Goal: Information Seeking & Learning: Learn about a topic

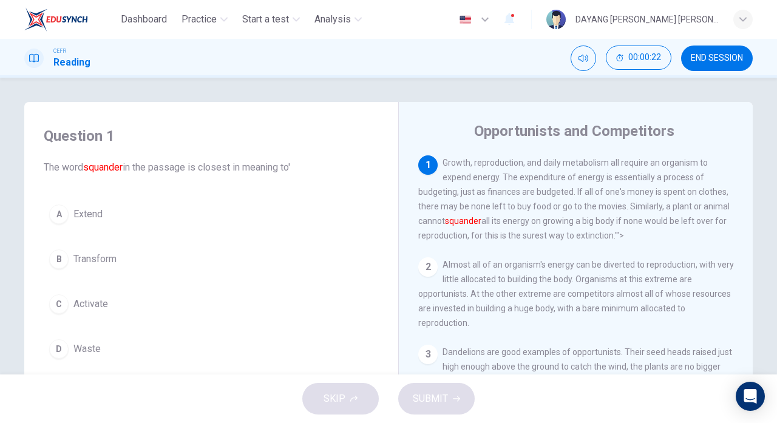
click at [146, 258] on button "B Transform" at bounding box center [211, 259] width 335 height 30
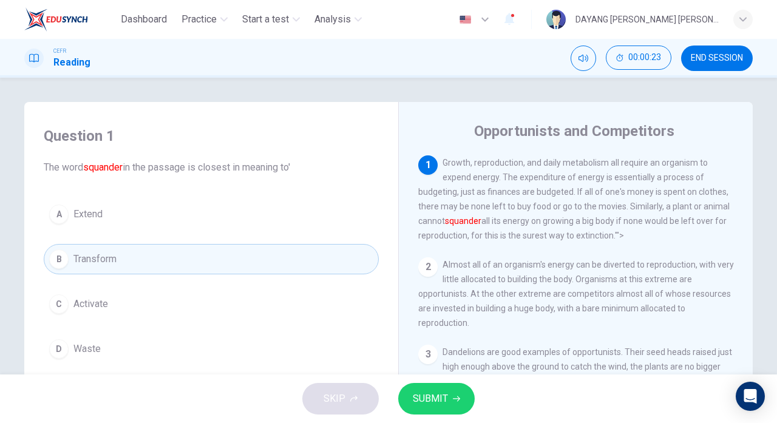
click at [453, 400] on icon "button" at bounding box center [456, 398] width 7 height 7
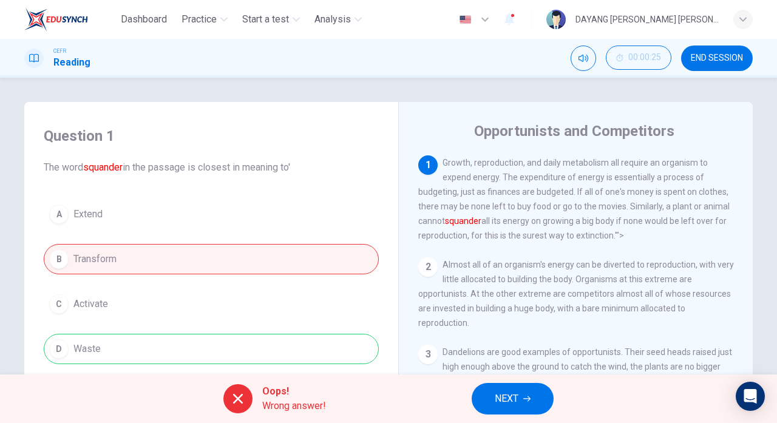
click at [524, 398] on icon "button" at bounding box center [526, 398] width 7 height 7
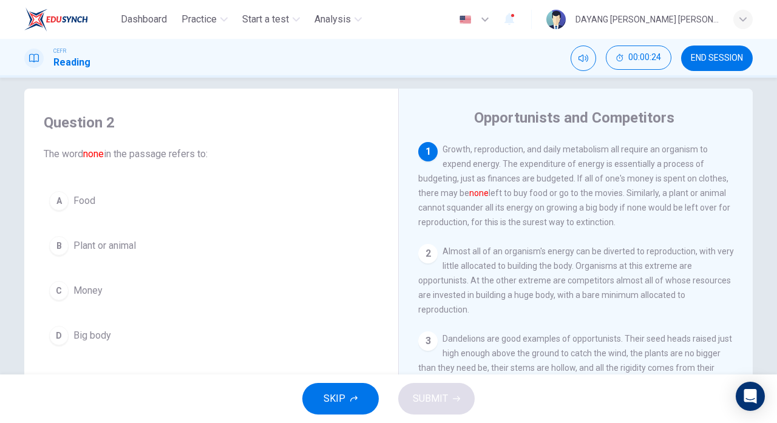
scroll to position [17, 0]
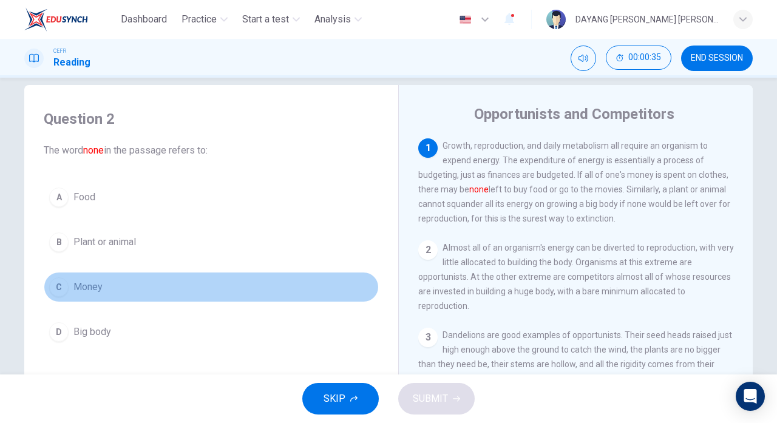
click at [134, 288] on button "C Money" at bounding box center [211, 287] width 335 height 30
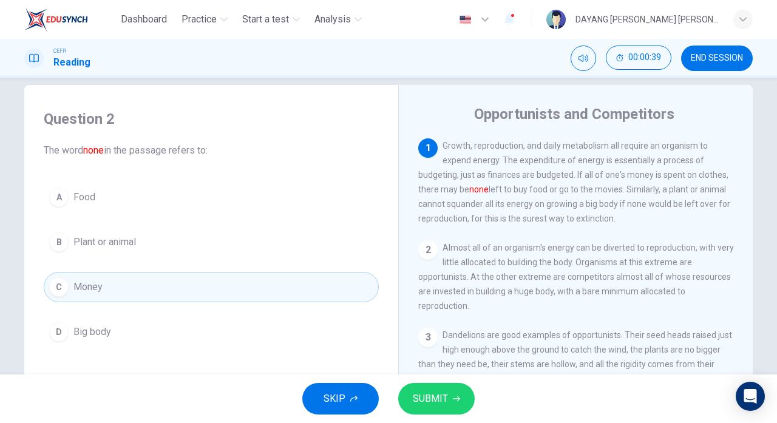
click at [445, 396] on span "SUBMIT" at bounding box center [430, 398] width 35 height 17
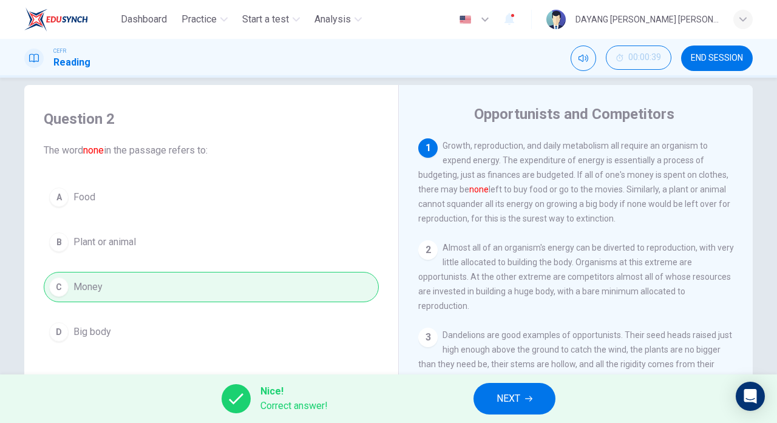
click at [531, 398] on icon "button" at bounding box center [528, 398] width 7 height 5
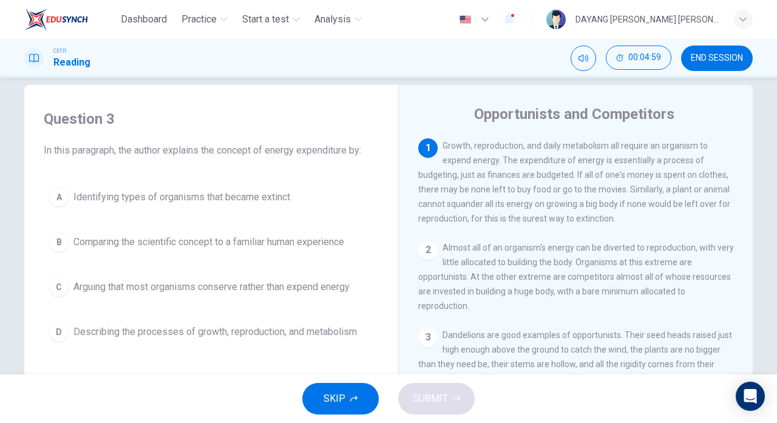
click at [55, 235] on div "B" at bounding box center [58, 241] width 19 height 19
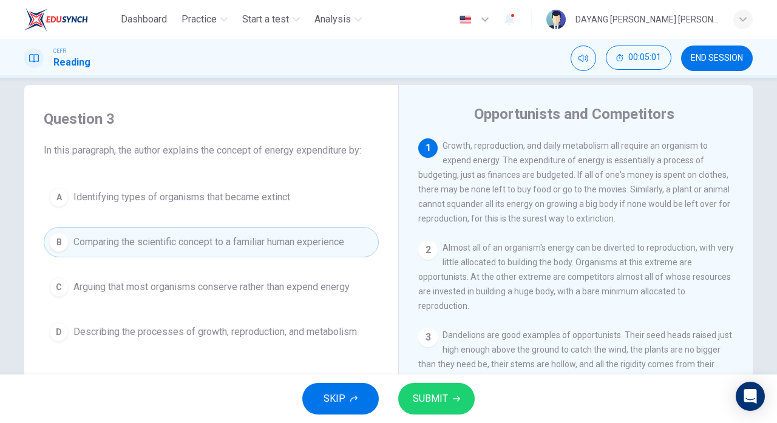
click at [455, 399] on icon "button" at bounding box center [456, 398] width 7 height 7
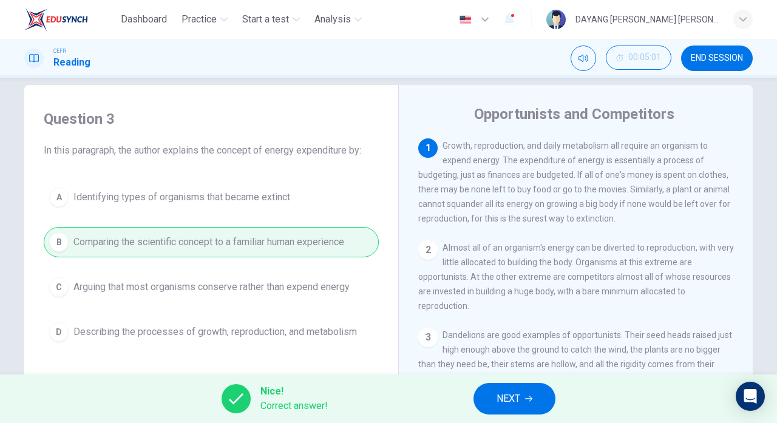
click at [517, 399] on span "NEXT" at bounding box center [508, 398] width 24 height 17
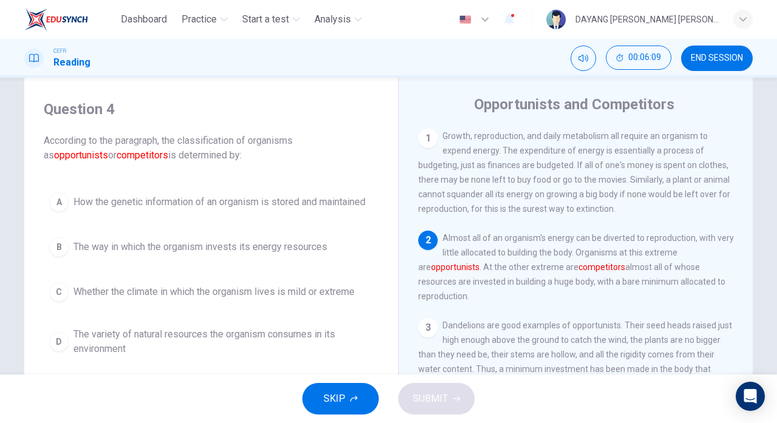
scroll to position [27, 0]
click at [59, 208] on div "A" at bounding box center [58, 201] width 19 height 19
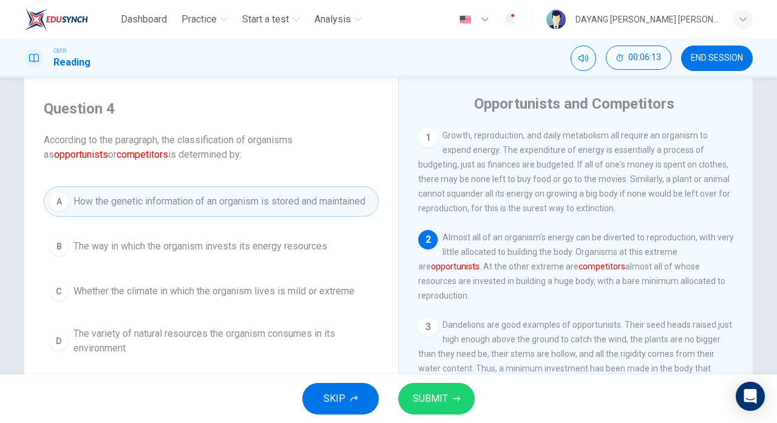
click at [438, 398] on span "SUBMIT" at bounding box center [430, 398] width 35 height 17
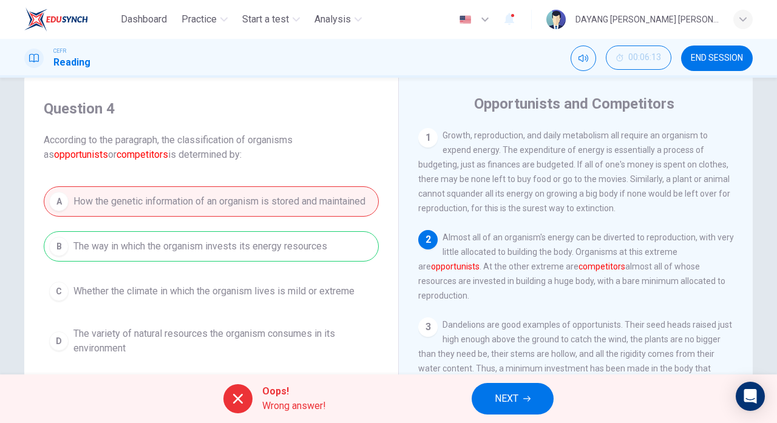
click at [516, 406] on span "NEXT" at bounding box center [506, 398] width 24 height 17
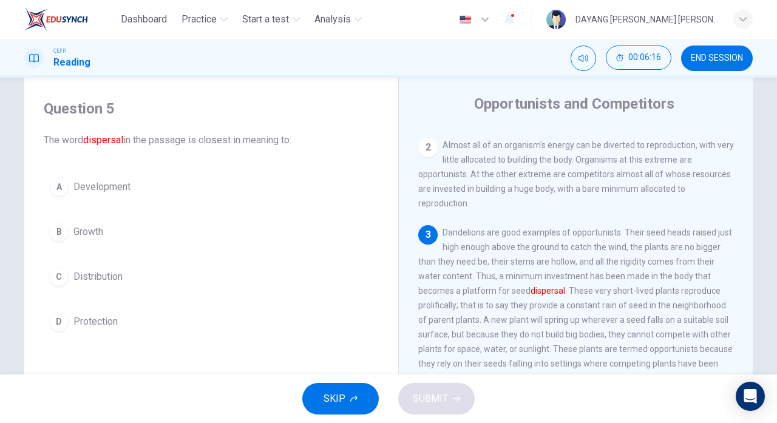
scroll to position [93, 0]
click at [114, 275] on span "Distribution" at bounding box center [97, 276] width 49 height 15
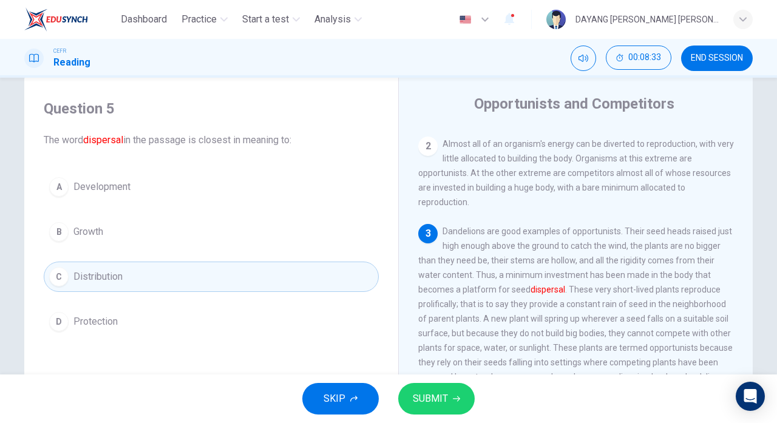
click at [445, 405] on span "SUBMIT" at bounding box center [430, 398] width 35 height 17
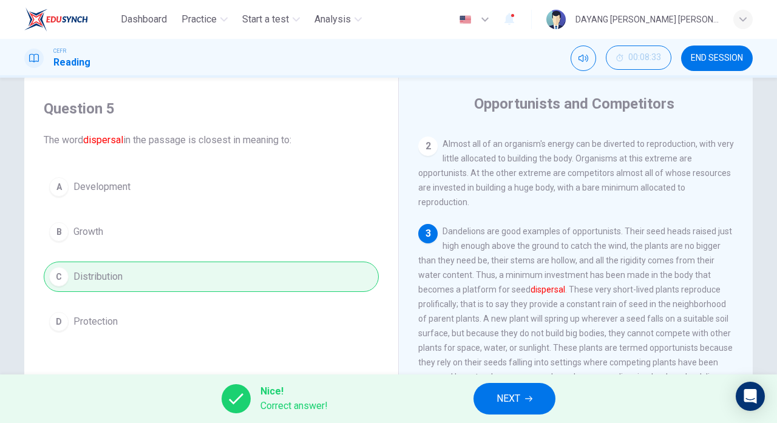
click at [527, 400] on icon "button" at bounding box center [528, 398] width 7 height 7
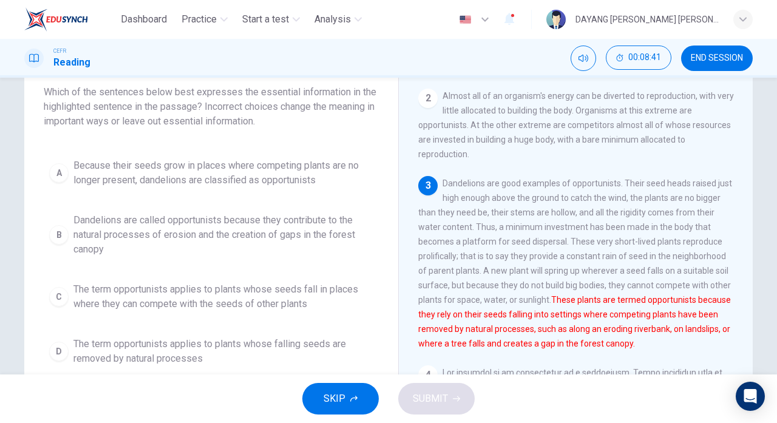
scroll to position [78, 0]
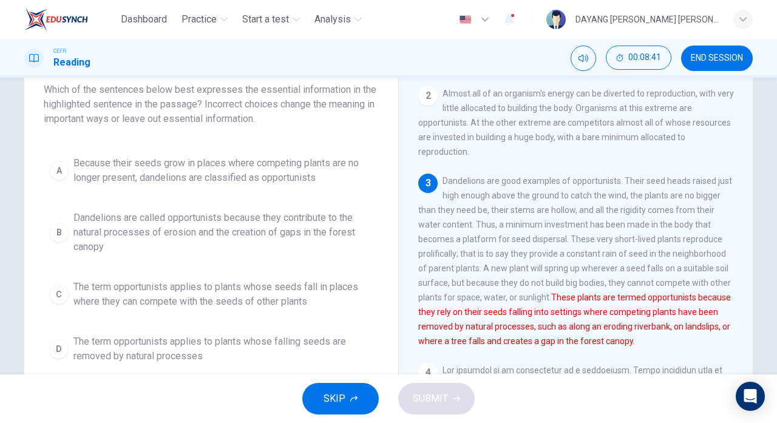
click at [315, 248] on span "Dandelions are called opportunists because they contribute to the natural proce…" at bounding box center [223, 233] width 300 height 44
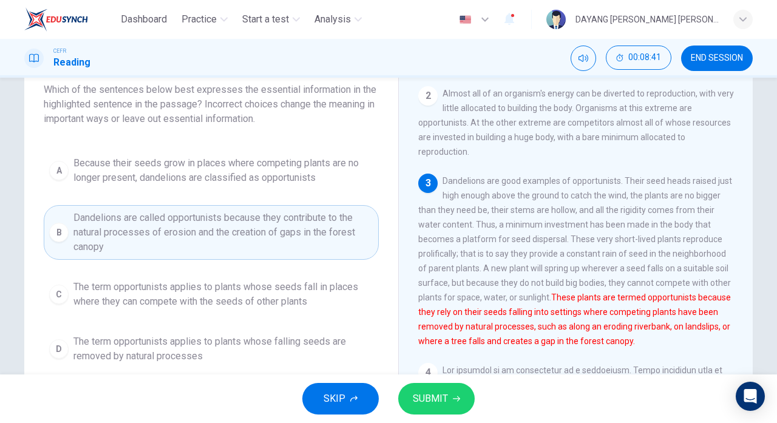
click at [440, 404] on span "SUBMIT" at bounding box center [430, 398] width 35 height 17
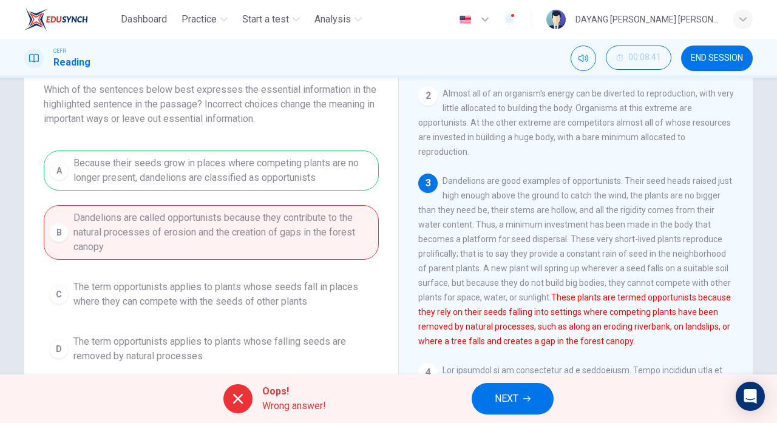
click at [518, 398] on span "NEXT" at bounding box center [506, 398] width 24 height 17
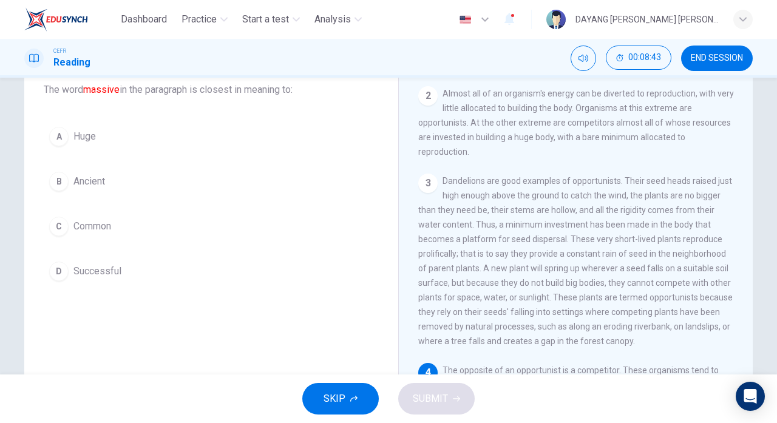
click at [77, 141] on span "Huge" at bounding box center [84, 136] width 22 height 15
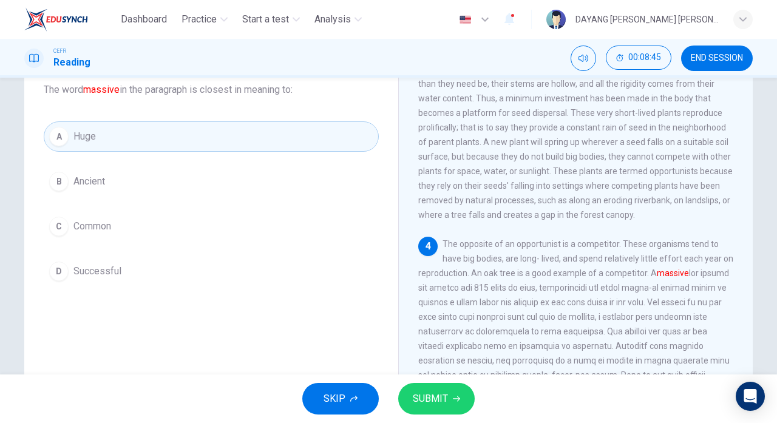
scroll to position [221, 0]
click at [471, 396] on button "SUBMIT" at bounding box center [436, 399] width 76 height 32
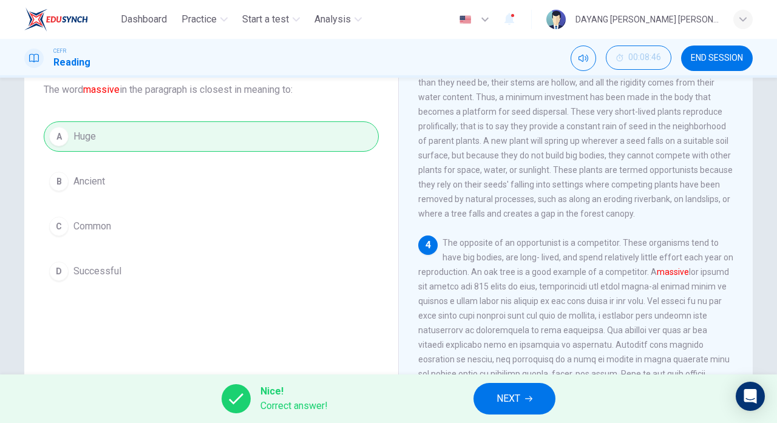
click at [514, 403] on span "NEXT" at bounding box center [508, 398] width 24 height 17
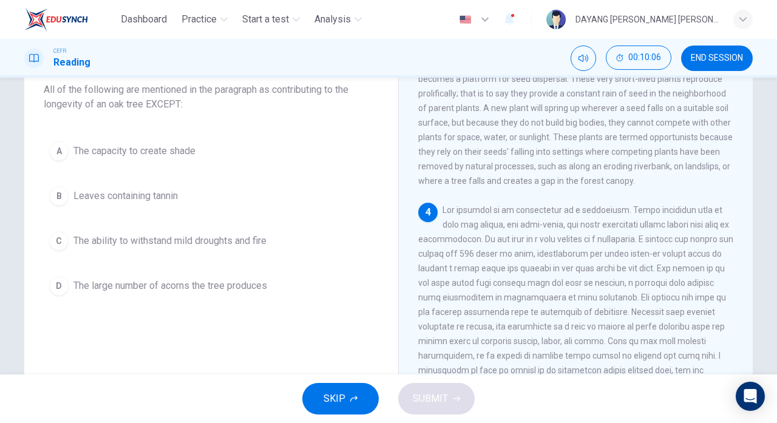
scroll to position [260, 0]
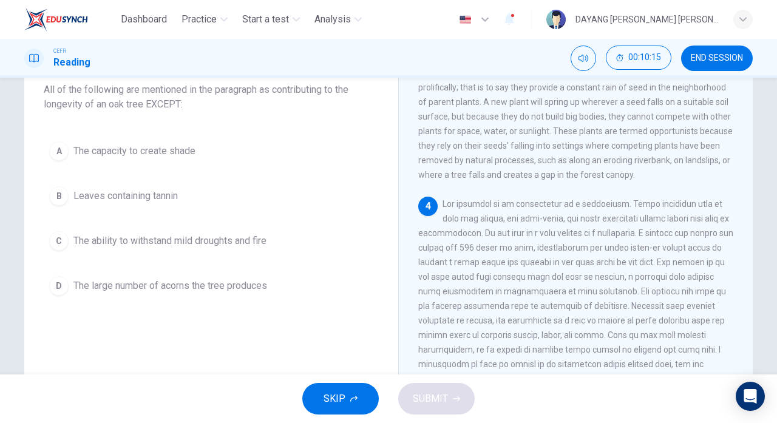
click at [123, 189] on span "Leaves containing tannin" at bounding box center [125, 196] width 104 height 15
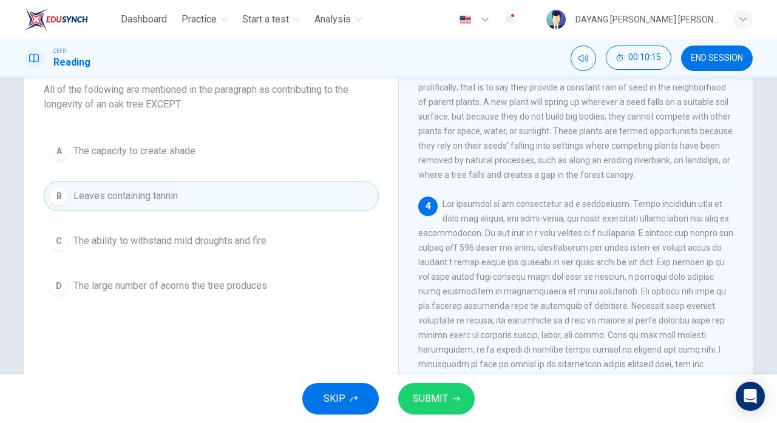
click at [435, 399] on span "SUBMIT" at bounding box center [430, 398] width 35 height 17
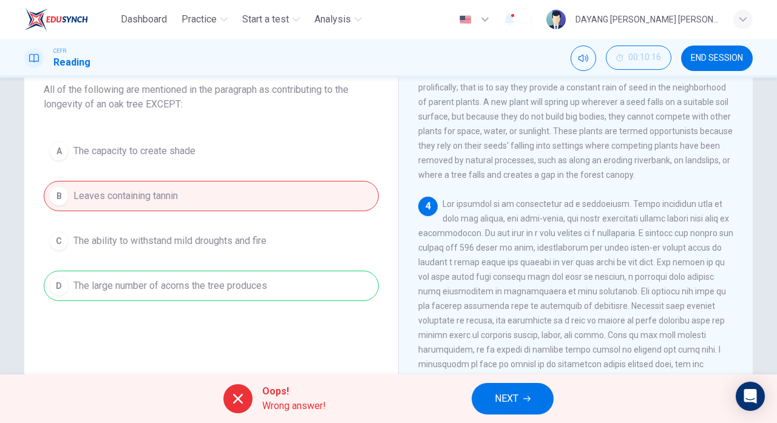
click at [496, 393] on span "NEXT" at bounding box center [506, 398] width 24 height 17
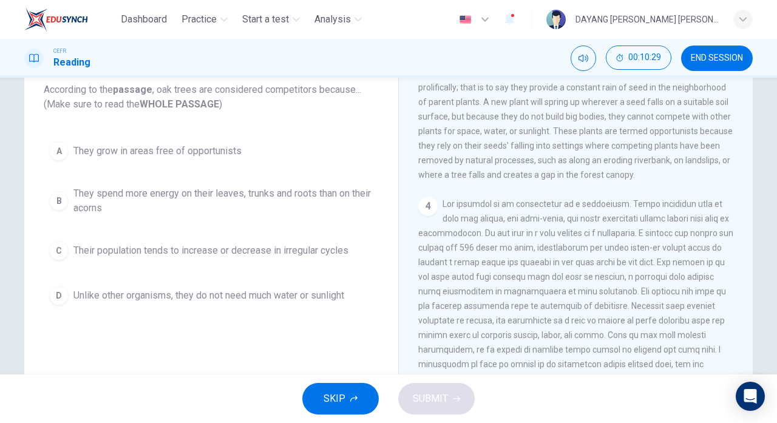
click at [54, 286] on div "D" at bounding box center [58, 295] width 19 height 19
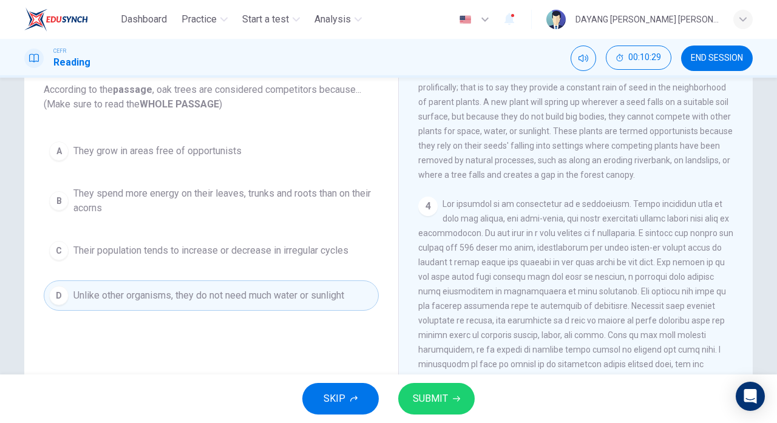
click at [455, 399] on icon "button" at bounding box center [456, 398] width 7 height 7
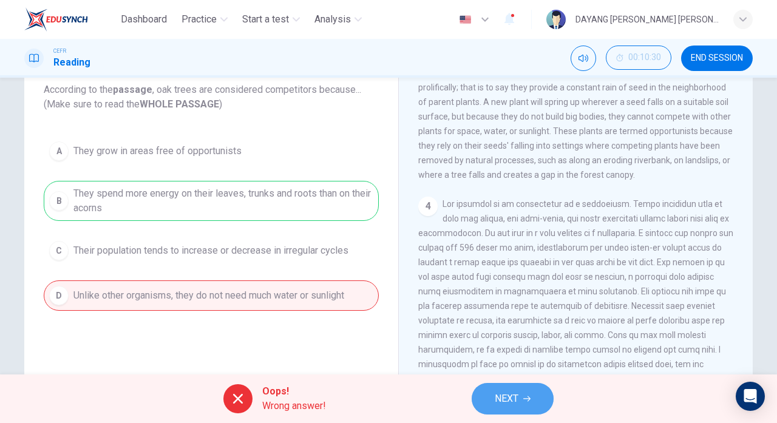
click at [506, 403] on span "NEXT" at bounding box center [506, 398] width 24 height 17
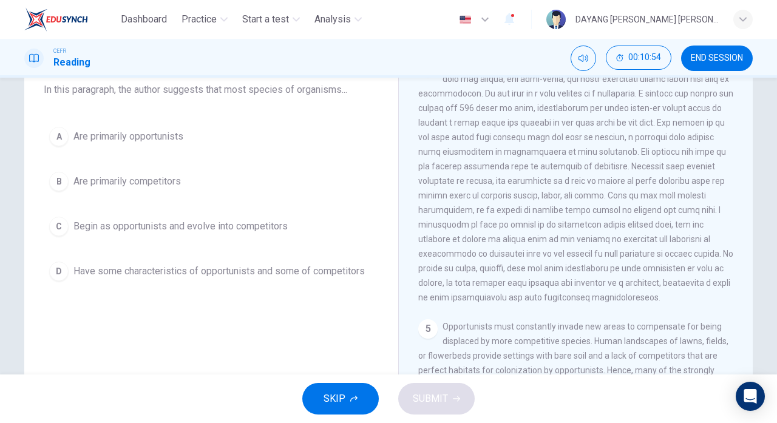
scroll to position [399, 0]
click at [52, 174] on div "B" at bounding box center [58, 181] width 19 height 19
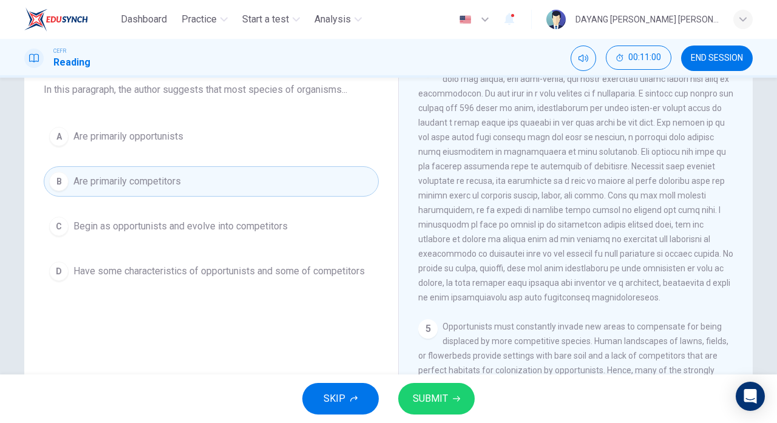
click at [437, 400] on span "SUBMIT" at bounding box center [430, 398] width 35 height 17
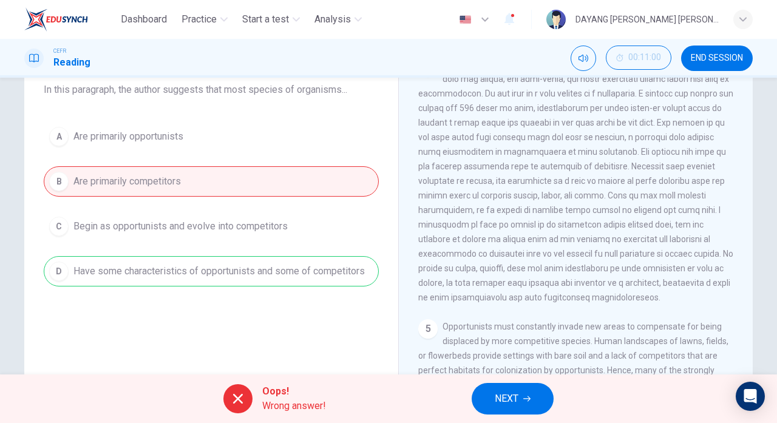
click at [515, 404] on span "NEXT" at bounding box center [506, 398] width 24 height 17
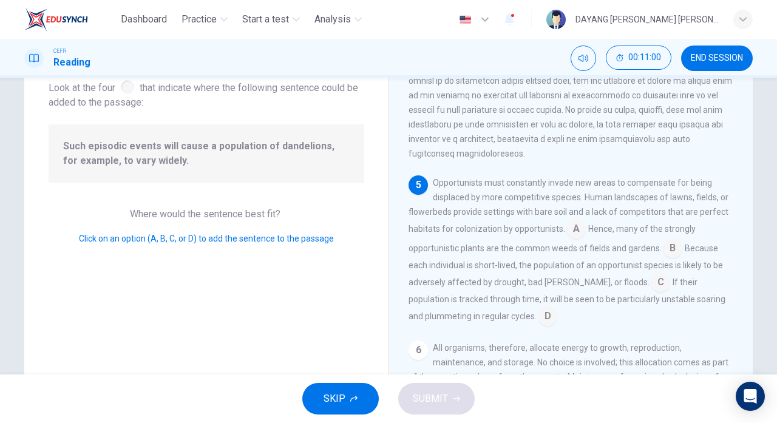
scroll to position [580, 0]
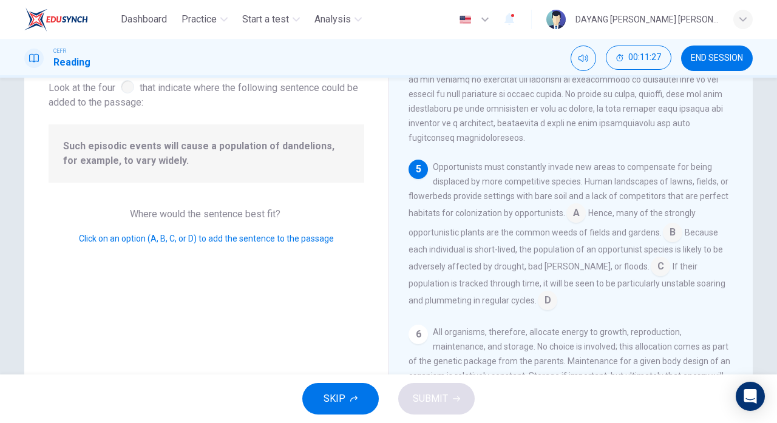
click at [650, 262] on input at bounding box center [659, 267] width 19 height 19
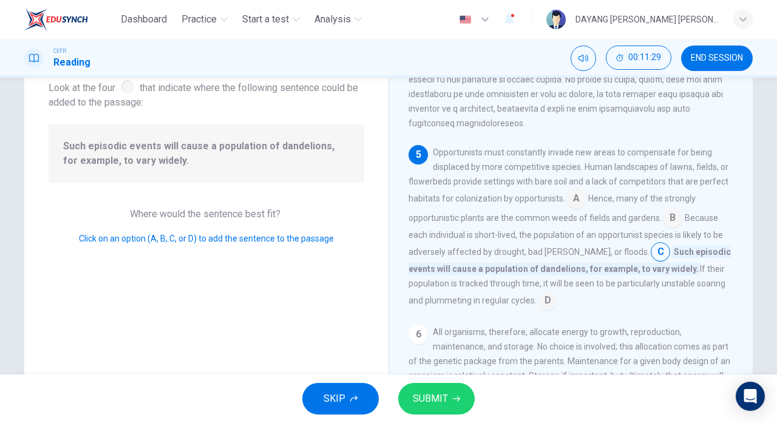
click at [441, 405] on span "SUBMIT" at bounding box center [430, 398] width 35 height 17
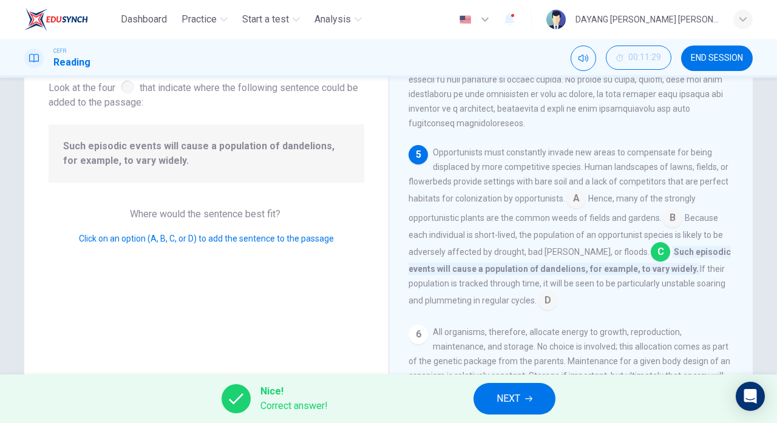
click at [519, 390] on span "NEXT" at bounding box center [508, 398] width 24 height 17
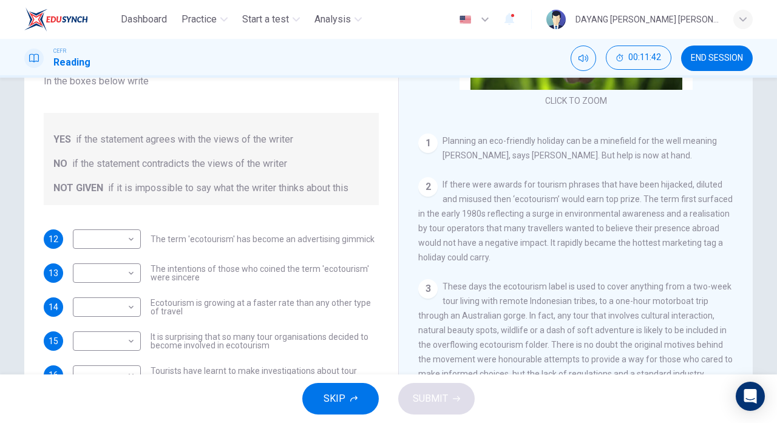
scroll to position [81, 0]
click at [97, 232] on body "Dashboard Practice Start a test Analysis English en ​ DAYANG [PERSON_NAME] [PER…" at bounding box center [388, 211] width 777 height 423
click at [89, 257] on li "YES" at bounding box center [107, 257] width 68 height 19
type input "YES"
click at [96, 281] on body "Dashboard Practice Start a test Analysis English en ​ DAYANG [PERSON_NAME] [PER…" at bounding box center [388, 211] width 777 height 423
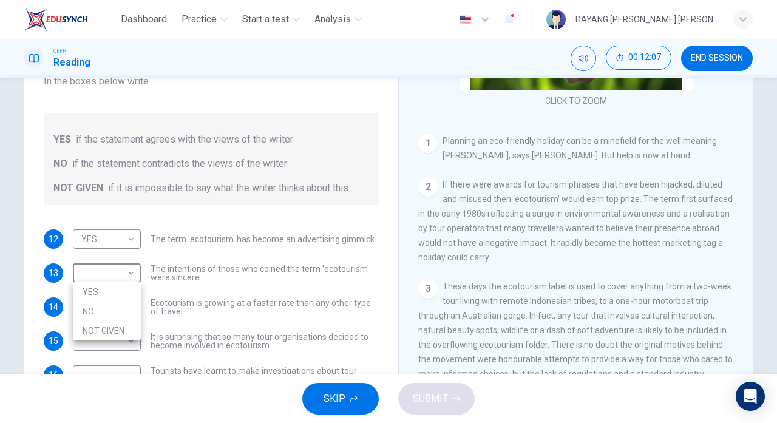
click at [98, 272] on div at bounding box center [388, 211] width 777 height 423
click at [97, 266] on body "Dashboard Practice Start a test Analysis English en ​ DAYANG [PERSON_NAME] [PER…" at bounding box center [388, 211] width 777 height 423
click at [86, 310] on li "NO" at bounding box center [107, 311] width 68 height 19
type input "NO"
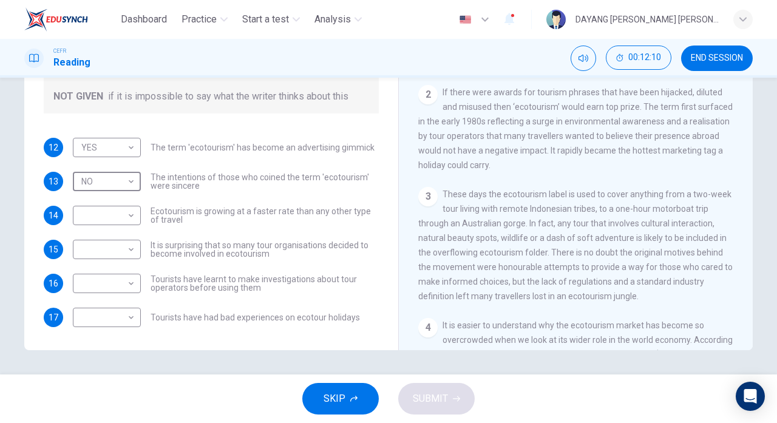
scroll to position [49, 0]
click at [103, 218] on body "Dashboard Practice Start a test Analysis English en ​ DAYANG [PERSON_NAME] [PER…" at bounding box center [388, 211] width 777 height 423
click at [92, 276] on li "NOT GIVEN" at bounding box center [107, 272] width 68 height 19
type input "NOT GIVEN"
click at [95, 251] on body "Dashboard Practice Start a test Analysis English en ​ DAYANG [PERSON_NAME] [PER…" at bounding box center [388, 211] width 777 height 423
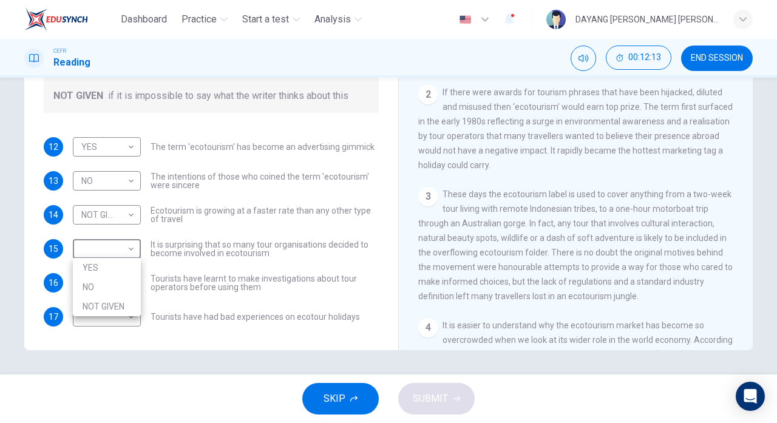
click at [92, 264] on li "YES" at bounding box center [107, 267] width 68 height 19
type input "YES"
click at [89, 276] on body "Dashboard Practice Start a test Analysis English en ​ DAYANG [PERSON_NAME] [PER…" at bounding box center [388, 211] width 777 height 423
click at [86, 313] on li "NO" at bounding box center [107, 320] width 68 height 19
type input "NO"
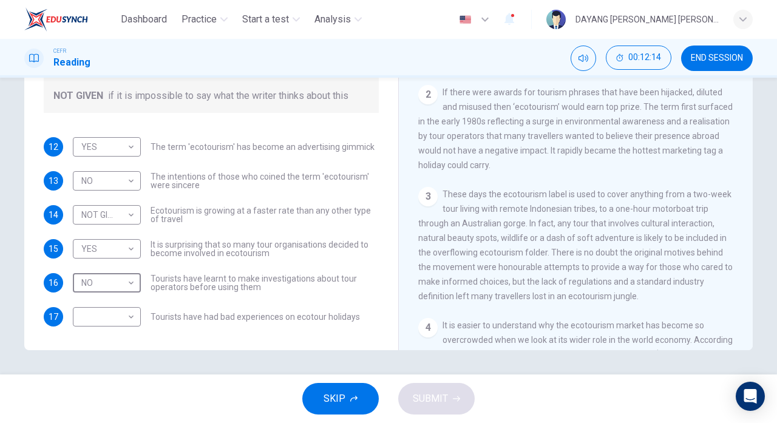
click at [87, 322] on body "Dashboard Practice Start a test Analysis English en ​ DAYANG [PERSON_NAME] [PER…" at bounding box center [388, 211] width 777 height 423
click at [85, 363] on li "NO" at bounding box center [107, 354] width 68 height 19
type input "NO"
click at [423, 406] on span "SUBMIT" at bounding box center [430, 398] width 35 height 17
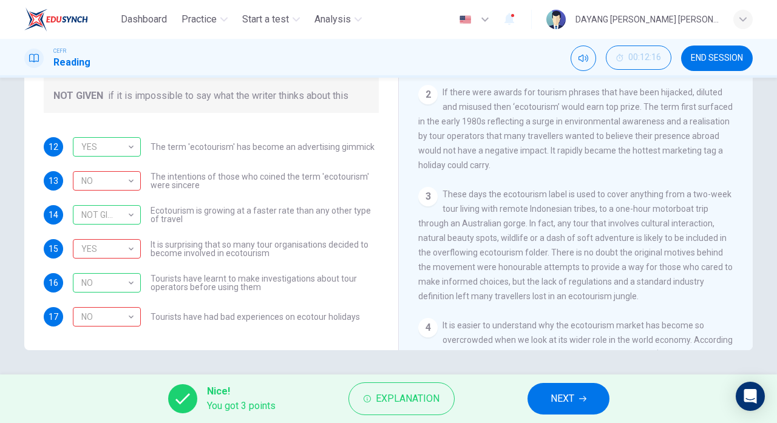
click at [84, 153] on div "YES" at bounding box center [105, 147] width 64 height 35
click at [81, 180] on div "NO" at bounding box center [105, 181] width 64 height 35
click at [82, 210] on div "NOT GIVEN" at bounding box center [105, 215] width 64 height 35
click at [79, 242] on div "YES" at bounding box center [105, 249] width 64 height 35
click at [84, 318] on div "NO" at bounding box center [105, 317] width 64 height 35
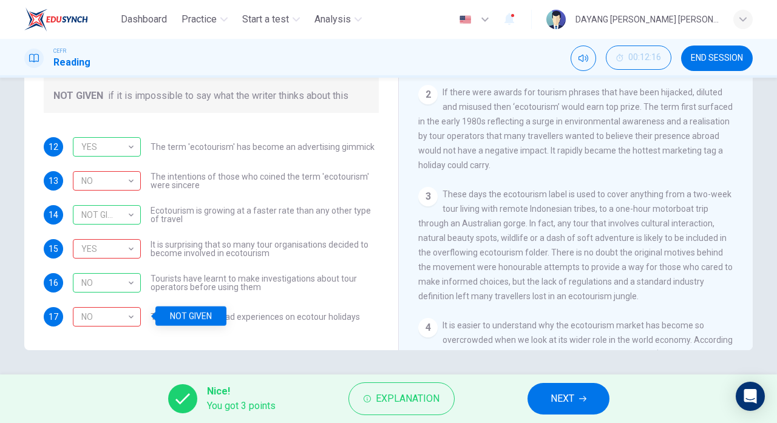
click at [86, 281] on div "NO" at bounding box center [105, 283] width 64 height 35
click at [379, 404] on span "Explanation" at bounding box center [408, 398] width 64 height 17
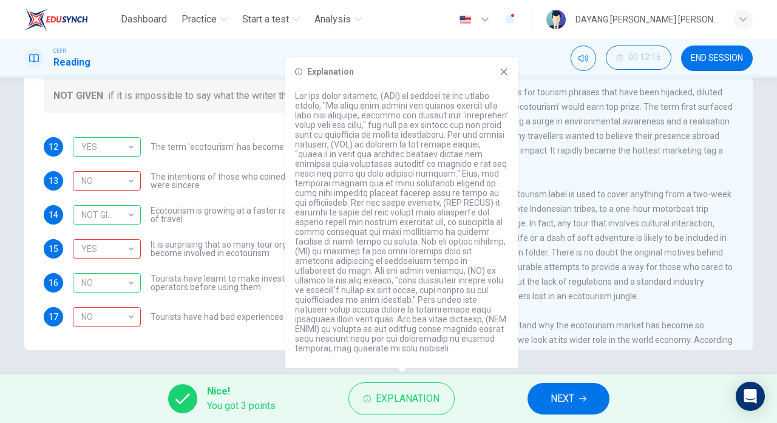
click at [134, 131] on div "YES" at bounding box center [105, 147] width 64 height 35
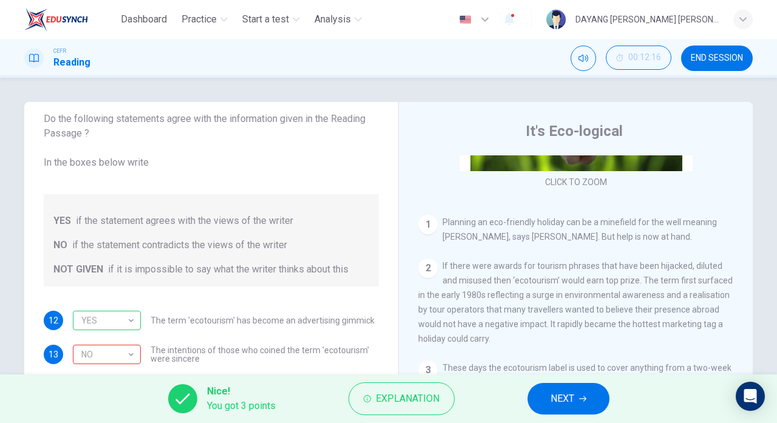
click at [102, 344] on div "NO" at bounding box center [105, 354] width 64 height 35
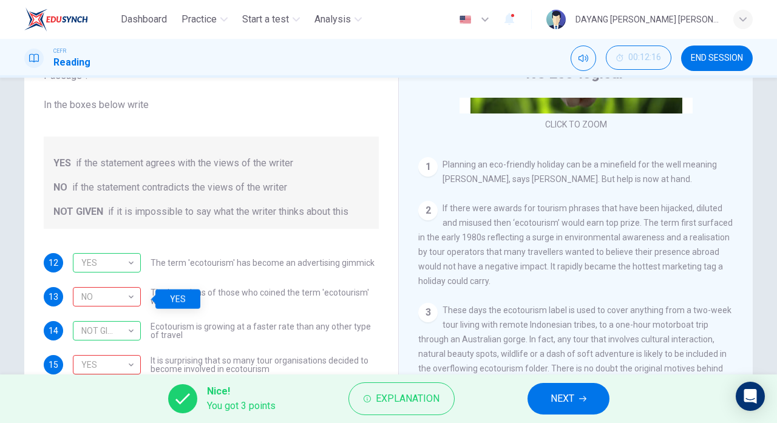
scroll to position [68, 0]
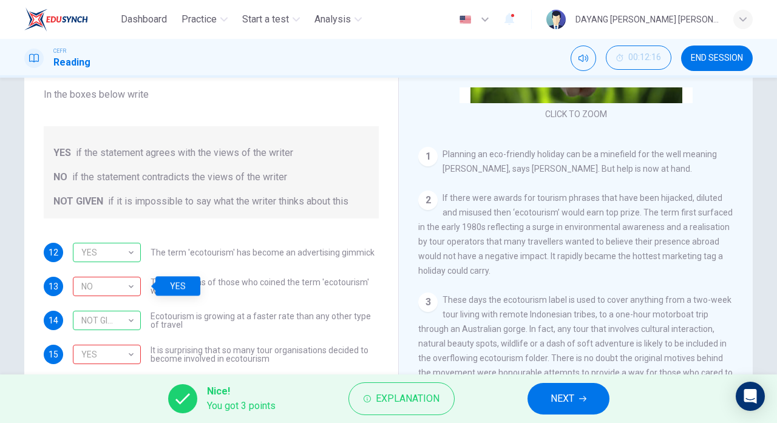
click at [120, 312] on div "NOT GIVEN" at bounding box center [105, 320] width 64 height 35
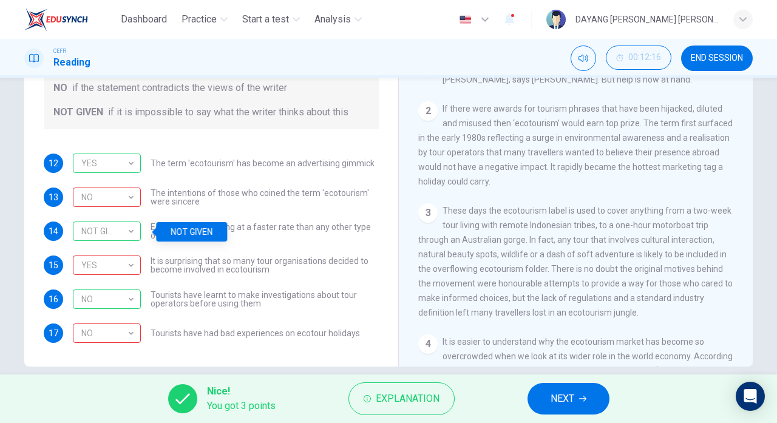
scroll to position [157, 0]
click at [116, 262] on div "YES" at bounding box center [105, 266] width 64 height 35
click at [116, 301] on div "NO" at bounding box center [105, 300] width 64 height 35
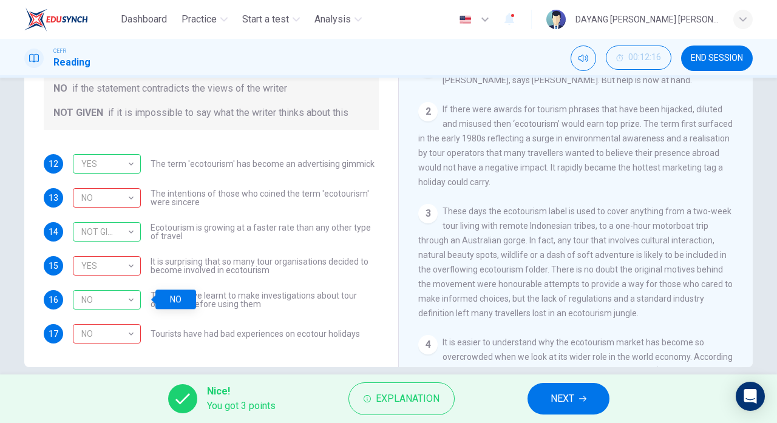
click at [116, 339] on div "NO" at bounding box center [105, 334] width 64 height 35
click at [565, 406] on span "NEXT" at bounding box center [562, 398] width 24 height 17
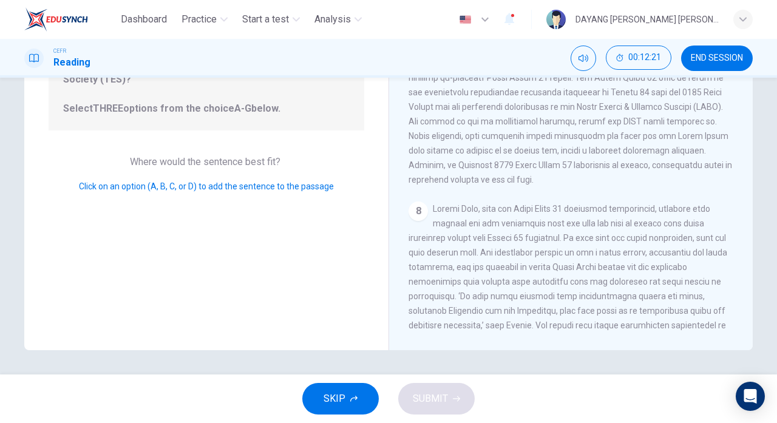
scroll to position [966, 0]
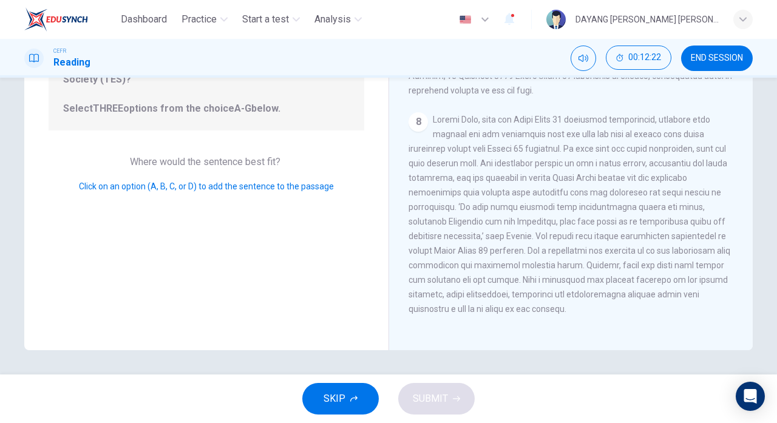
click at [325, 404] on span "SKIP" at bounding box center [334, 398] width 22 height 17
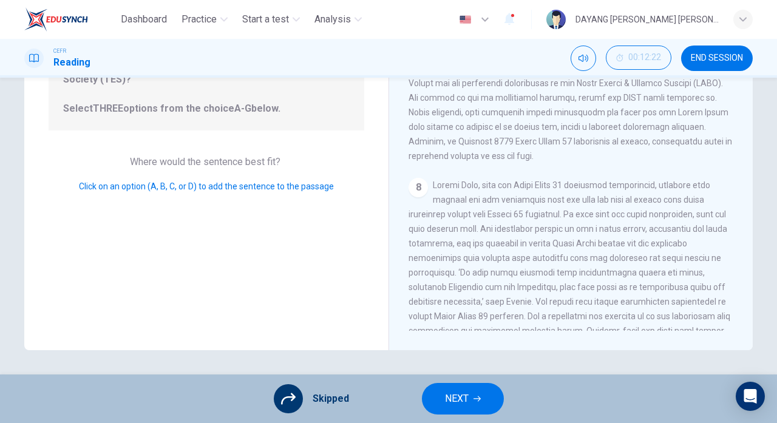
scroll to position [852, 0]
click at [465, 402] on span "NEXT" at bounding box center [457, 398] width 24 height 17
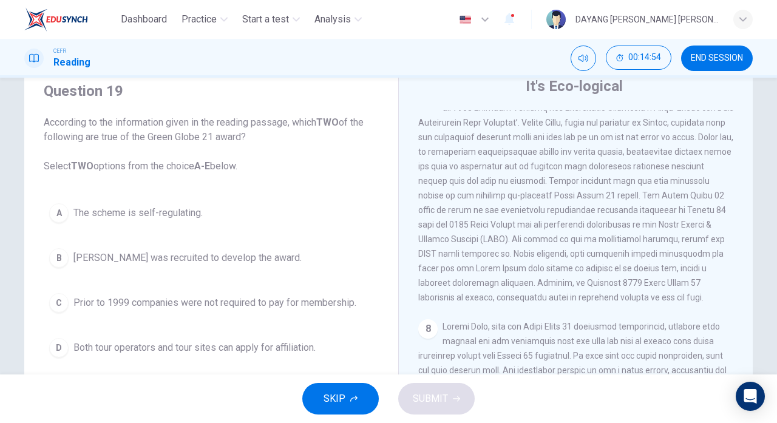
scroll to position [1125, 0]
click at [50, 262] on button "B [PERSON_NAME] was recruited to develop the award." at bounding box center [211, 258] width 335 height 30
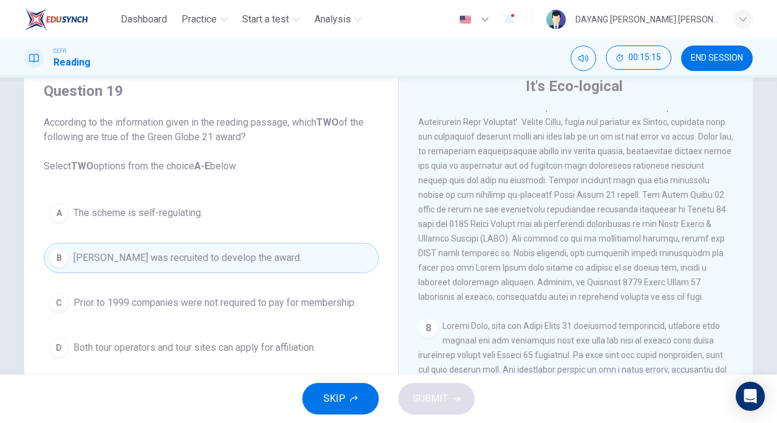
click at [55, 300] on div "C" at bounding box center [58, 302] width 19 height 19
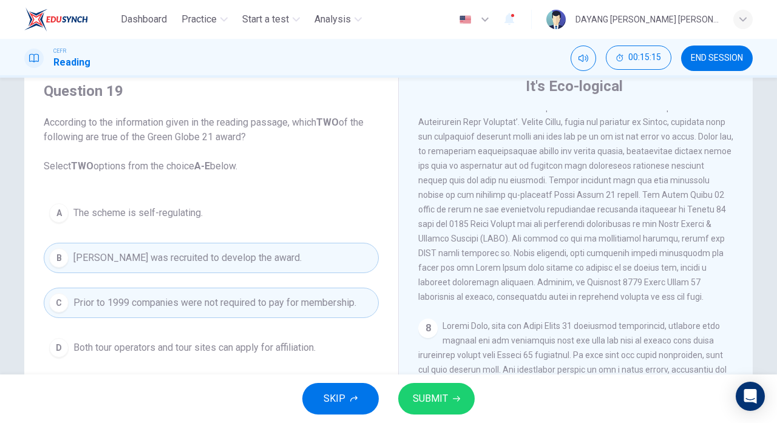
click at [434, 399] on span "SUBMIT" at bounding box center [430, 398] width 35 height 17
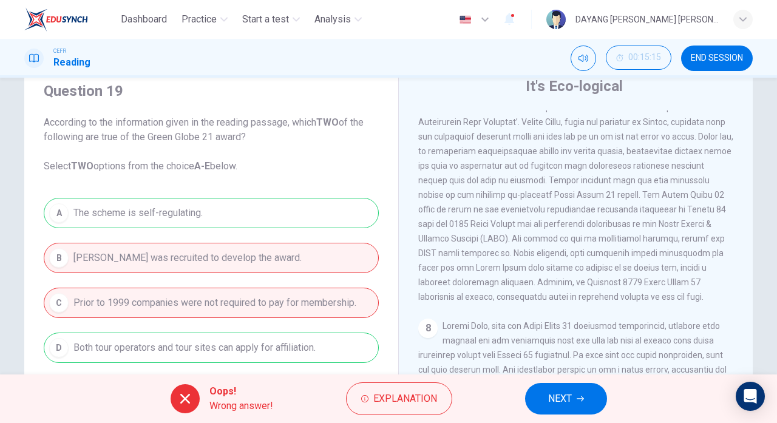
click at [556, 402] on span "NEXT" at bounding box center [560, 398] width 24 height 17
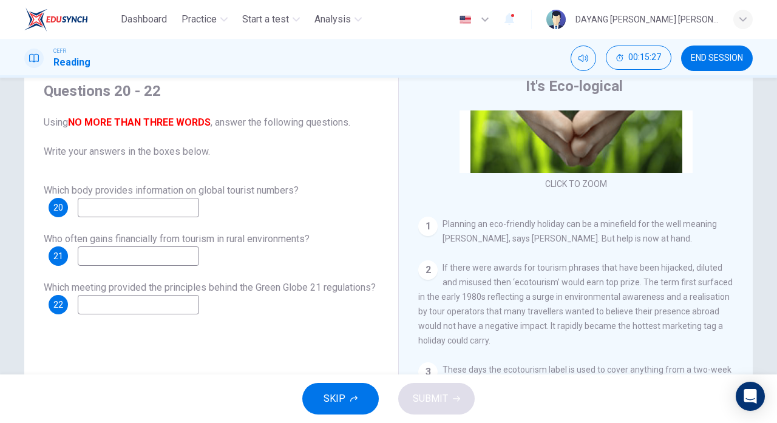
scroll to position [156, 0]
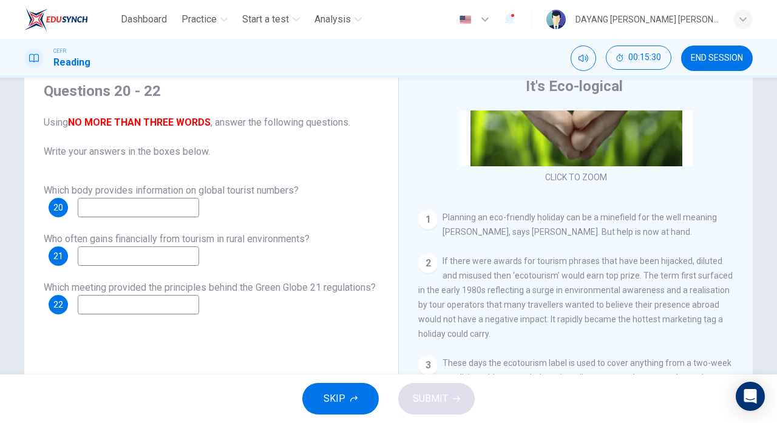
click at [100, 204] on input at bounding box center [138, 207] width 121 height 19
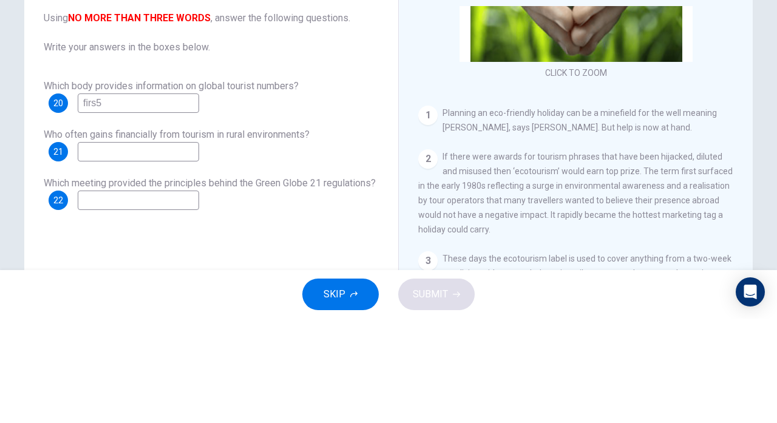
scroll to position [78, 0]
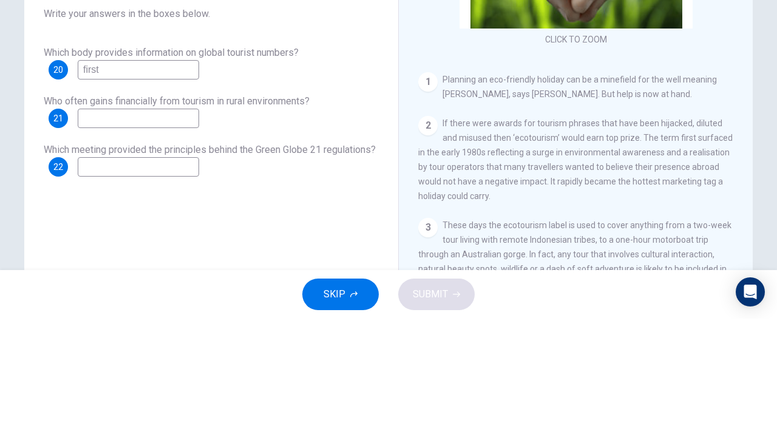
type input "first"
click at [98, 226] on input at bounding box center [138, 222] width 121 height 19
type input "S"
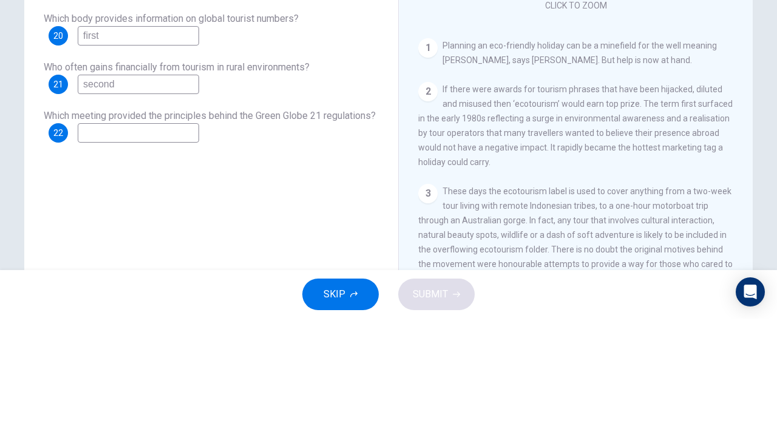
scroll to position [118, 0]
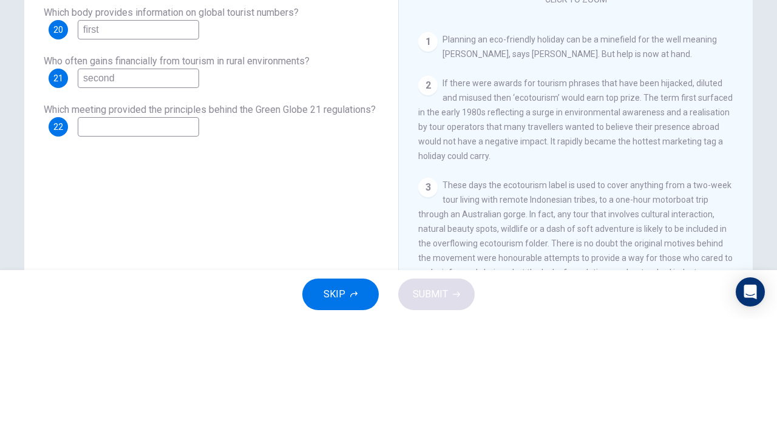
type input "second"
click at [160, 234] on input at bounding box center [138, 230] width 121 height 19
type input "T"
type input "third"
click at [51, 217] on span "Which meeting provided the principles behind the Green Globe 21 regulations?" at bounding box center [210, 214] width 332 height 12
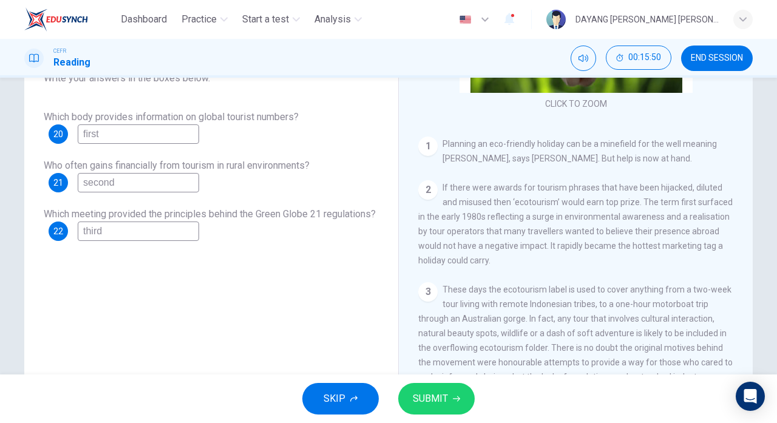
click at [453, 396] on icon "button" at bounding box center [456, 398] width 7 height 7
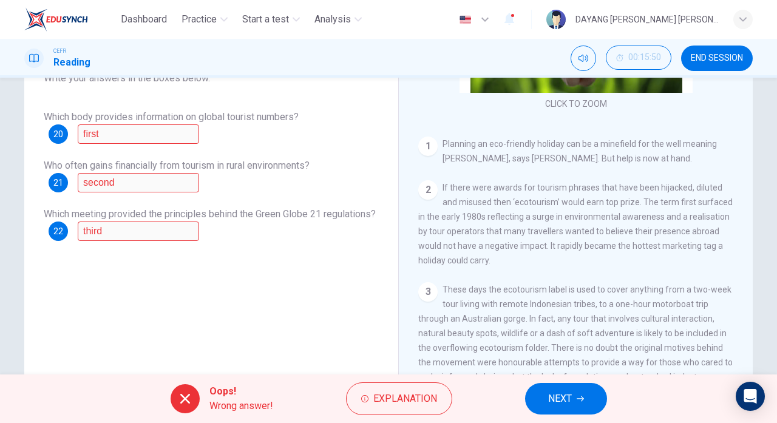
click at [378, 396] on span "Explanation" at bounding box center [405, 398] width 64 height 17
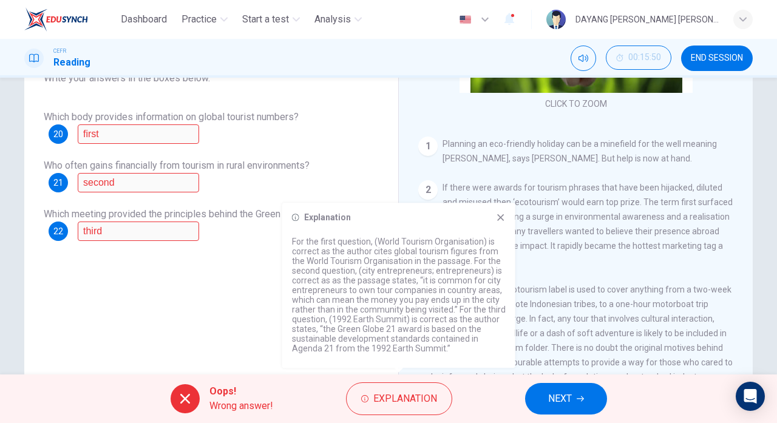
click at [582, 398] on icon "button" at bounding box center [579, 398] width 7 height 5
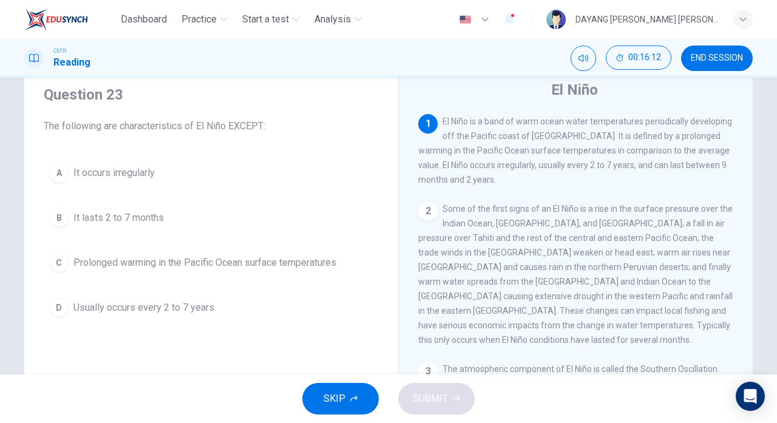
scroll to position [41, 0]
click at [75, 212] on span "It lasts 2 to 7 months" at bounding box center [118, 218] width 90 height 15
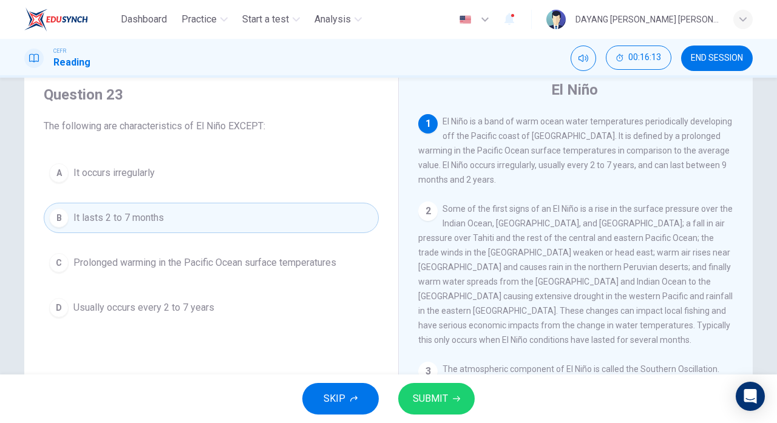
click at [444, 397] on span "SUBMIT" at bounding box center [430, 398] width 35 height 17
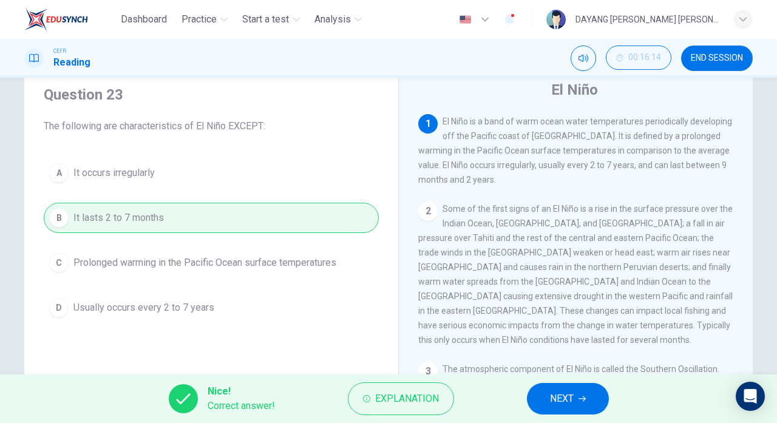
click at [559, 374] on div "Nice! Correct answer! Explanation NEXT" at bounding box center [388, 398] width 777 height 49
click at [568, 391] on span "NEXT" at bounding box center [562, 398] width 24 height 17
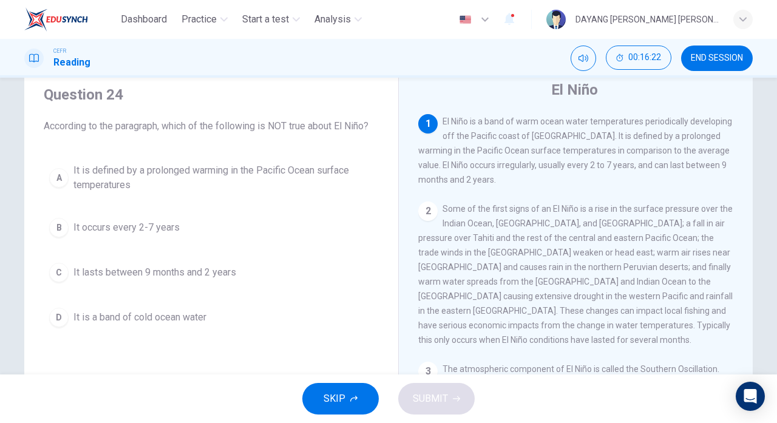
click at [53, 268] on div "C" at bounding box center [58, 272] width 19 height 19
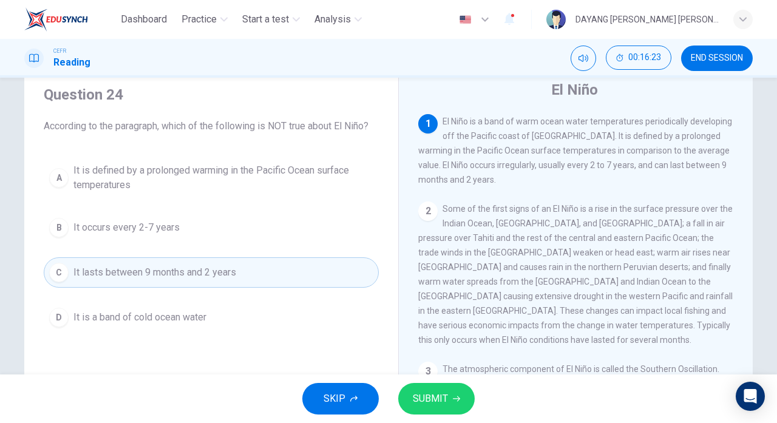
click at [53, 308] on div "D" at bounding box center [58, 317] width 19 height 19
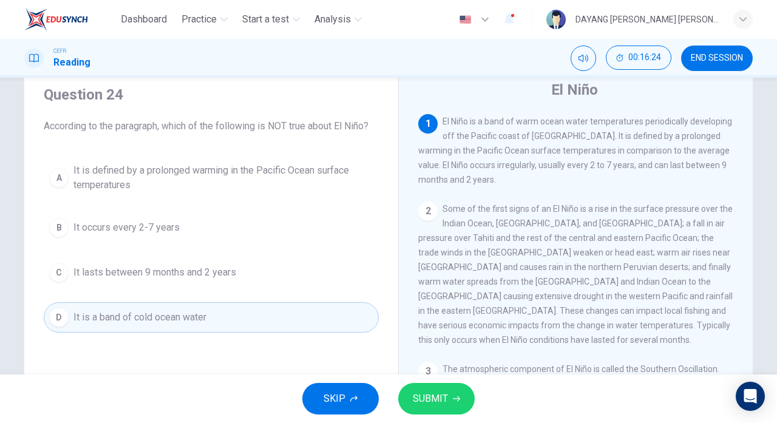
click at [466, 403] on button "SUBMIT" at bounding box center [436, 399] width 76 height 32
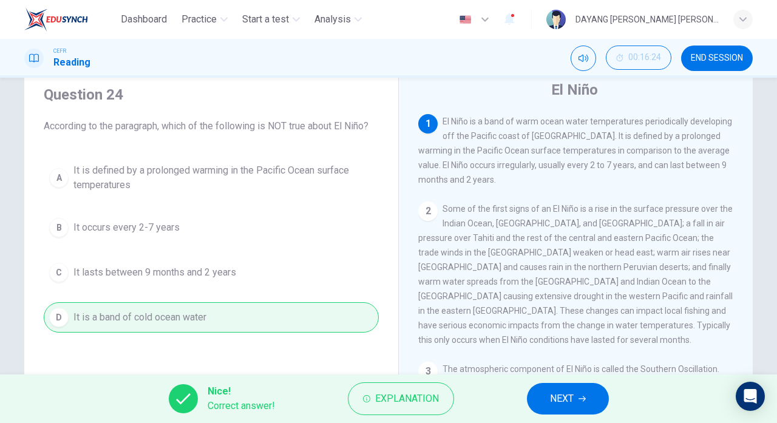
click at [551, 404] on span "NEXT" at bounding box center [562, 398] width 24 height 17
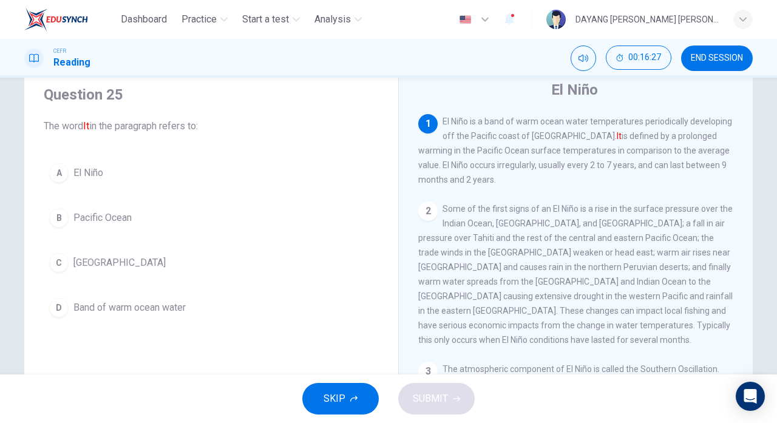
click at [55, 181] on div "A" at bounding box center [58, 172] width 19 height 19
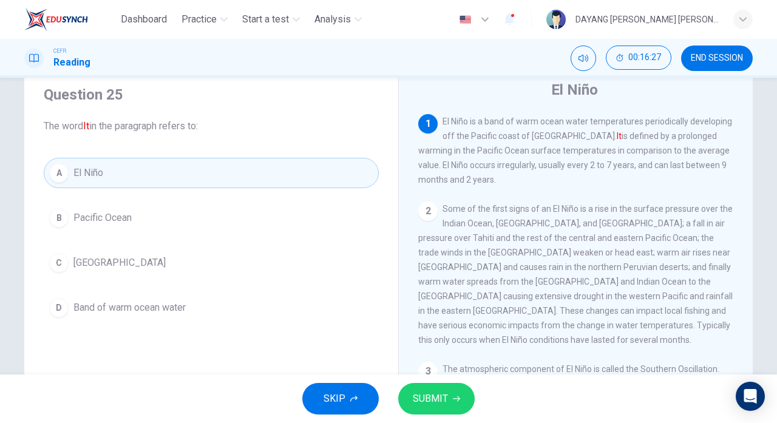
click at [455, 398] on icon "button" at bounding box center [456, 398] width 7 height 7
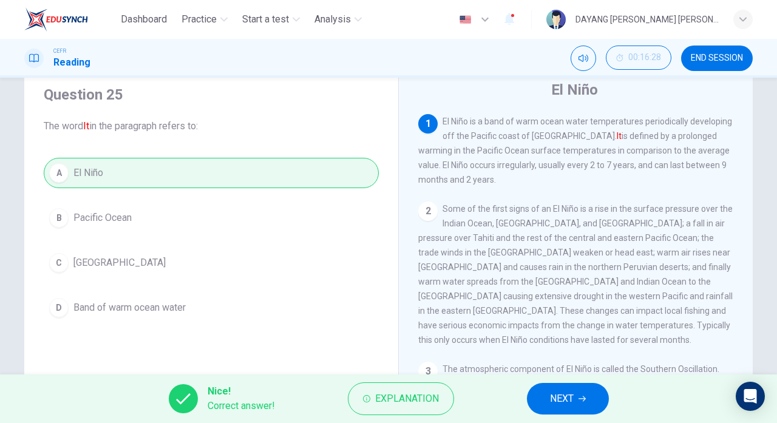
click at [562, 404] on span "NEXT" at bounding box center [562, 398] width 24 height 17
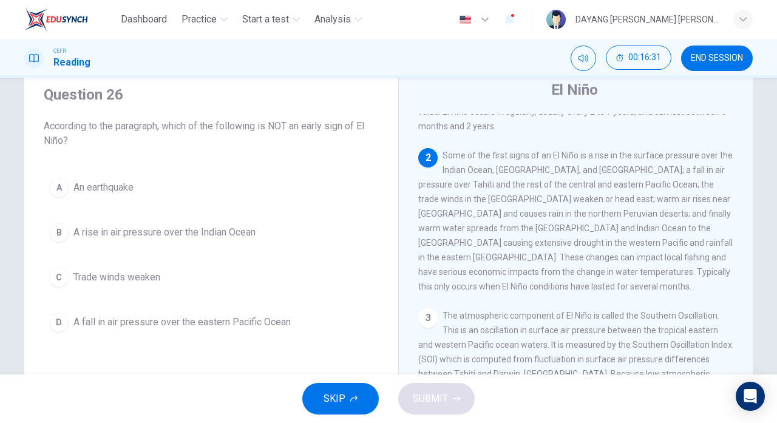
scroll to position [53, 0]
click at [64, 182] on div "A" at bounding box center [58, 187] width 19 height 19
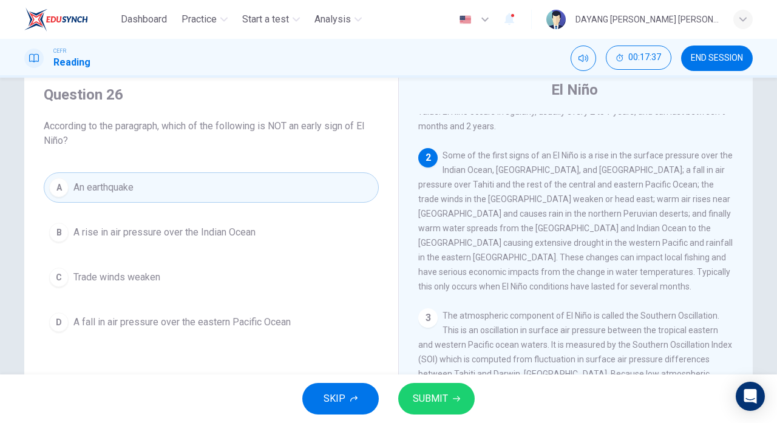
click at [447, 393] on span "SUBMIT" at bounding box center [430, 398] width 35 height 17
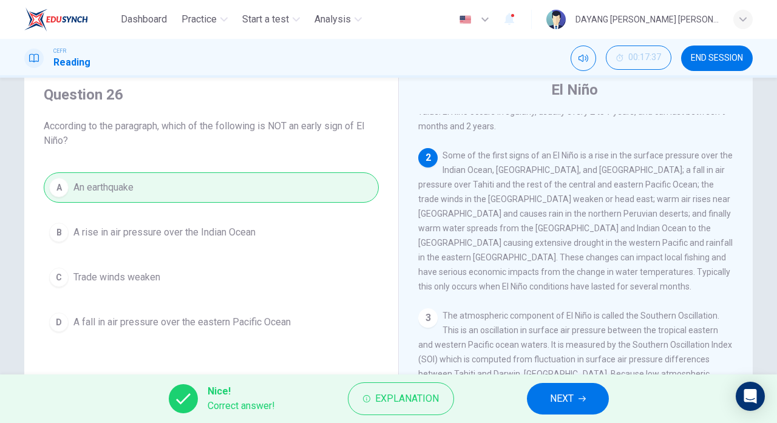
click at [551, 402] on span "NEXT" at bounding box center [562, 398] width 24 height 17
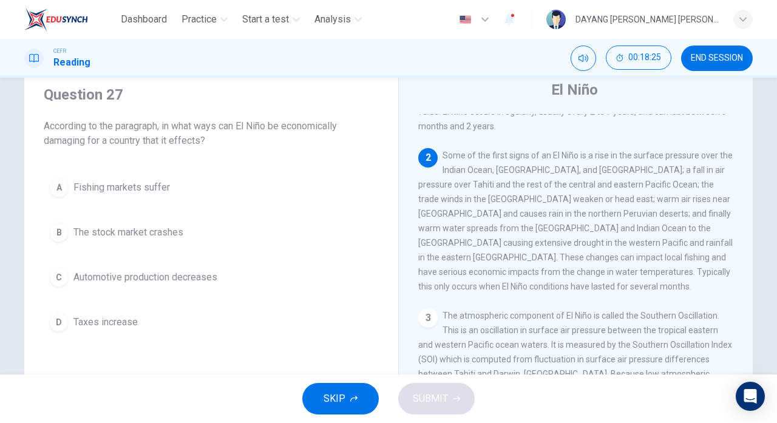
click at [51, 191] on div "A" at bounding box center [58, 187] width 19 height 19
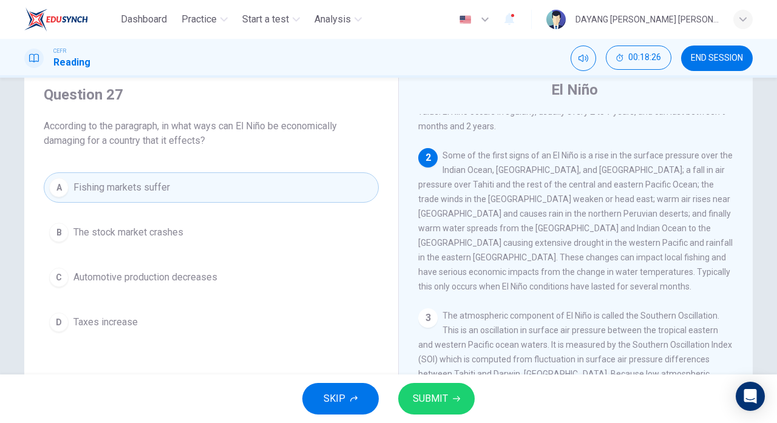
click at [438, 405] on span "SUBMIT" at bounding box center [430, 398] width 35 height 17
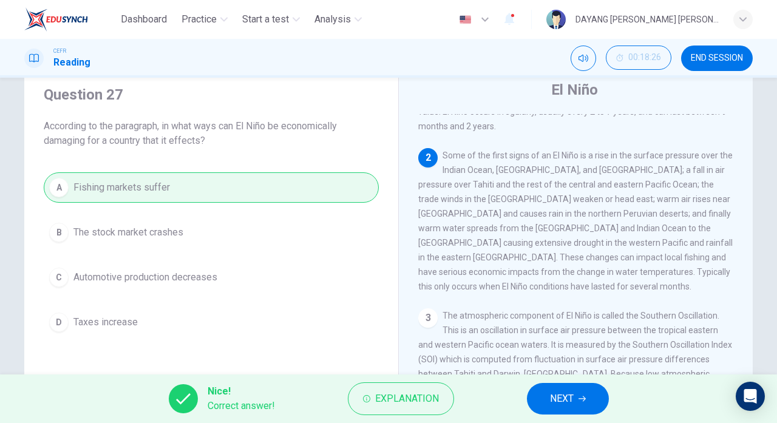
click at [551, 401] on span "NEXT" at bounding box center [562, 398] width 24 height 17
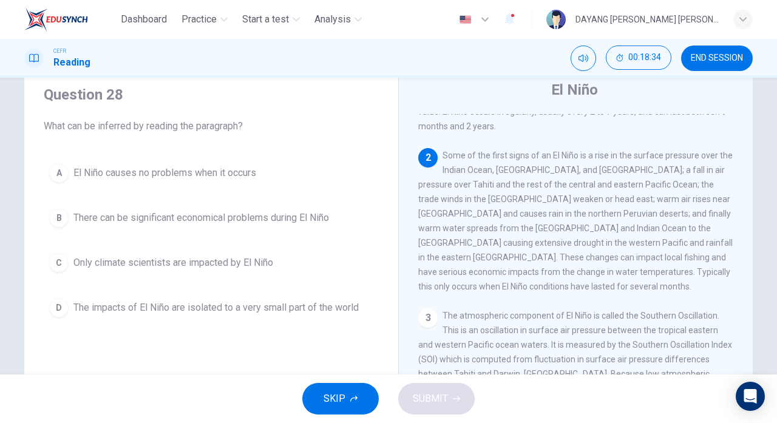
click at [97, 211] on span "There can be significant economical problems during El Niño" at bounding box center [200, 218] width 255 height 15
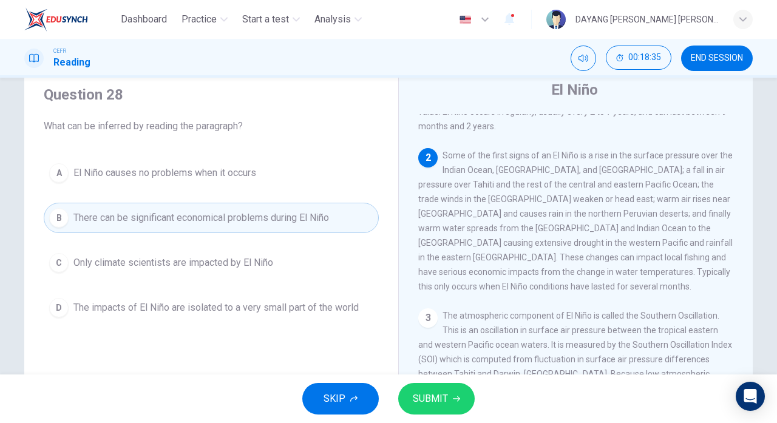
click at [433, 405] on span "SUBMIT" at bounding box center [430, 398] width 35 height 17
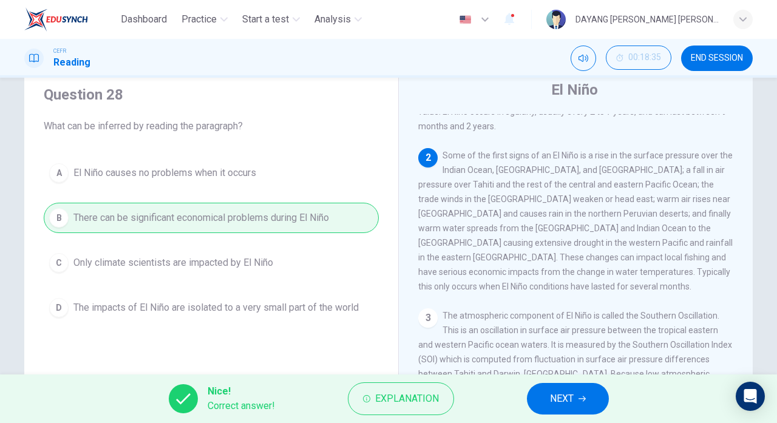
click at [534, 405] on button "NEXT" at bounding box center [568, 399] width 82 height 32
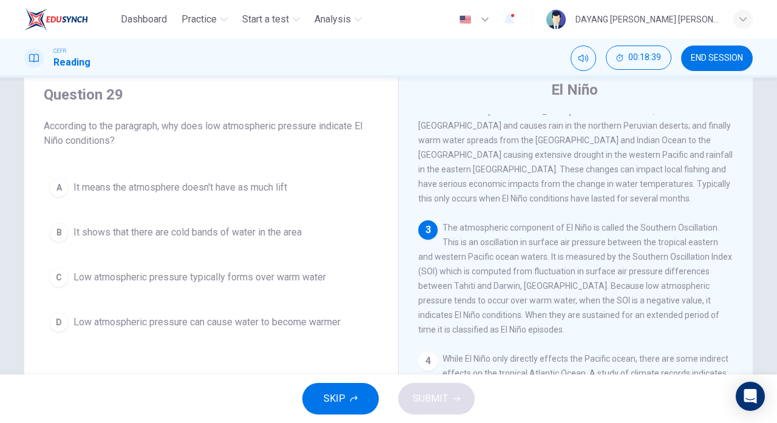
scroll to position [147, 0]
click at [58, 272] on div "C" at bounding box center [58, 277] width 19 height 19
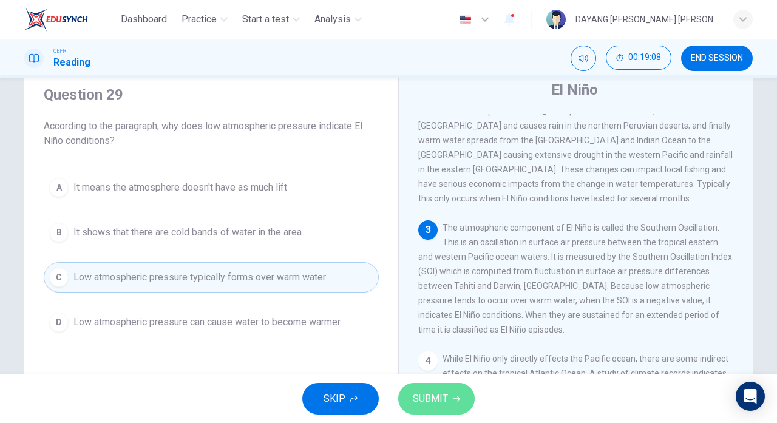
click at [437, 405] on span "SUBMIT" at bounding box center [430, 398] width 35 height 17
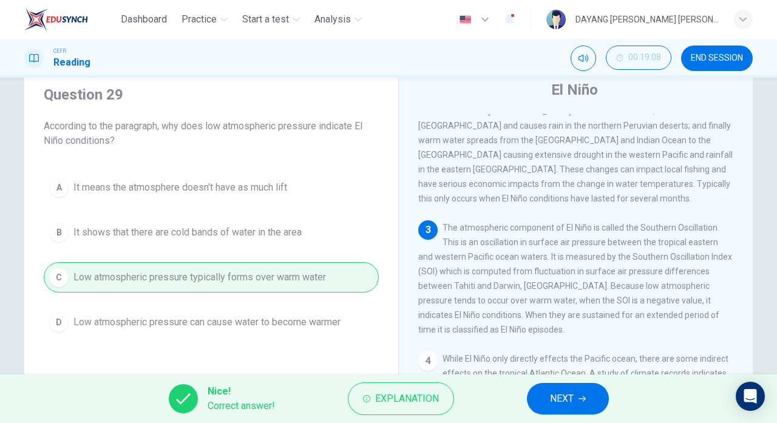
click at [533, 406] on button "NEXT" at bounding box center [568, 399] width 82 height 32
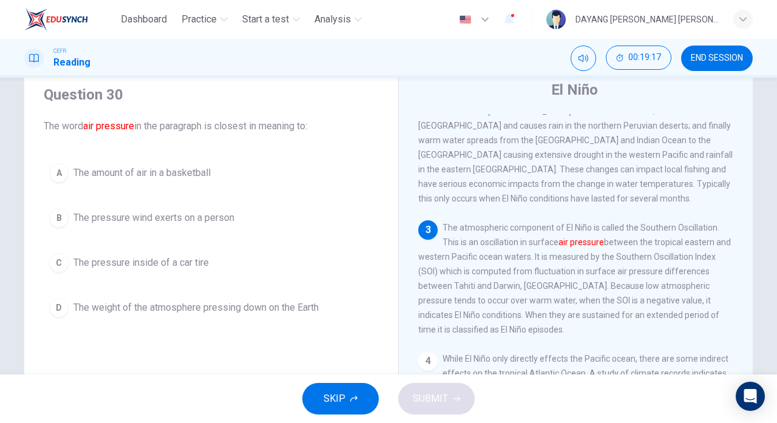
click at [131, 309] on span "The weight of the atmosphere pressing down on the Earth" at bounding box center [195, 307] width 245 height 15
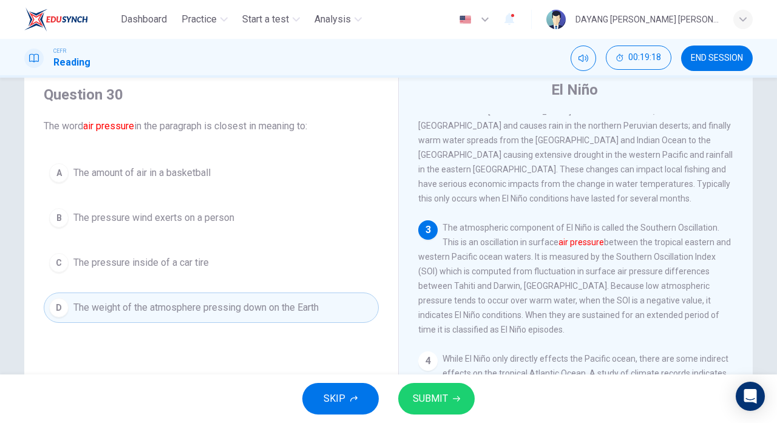
click at [455, 398] on icon "button" at bounding box center [456, 398] width 7 height 5
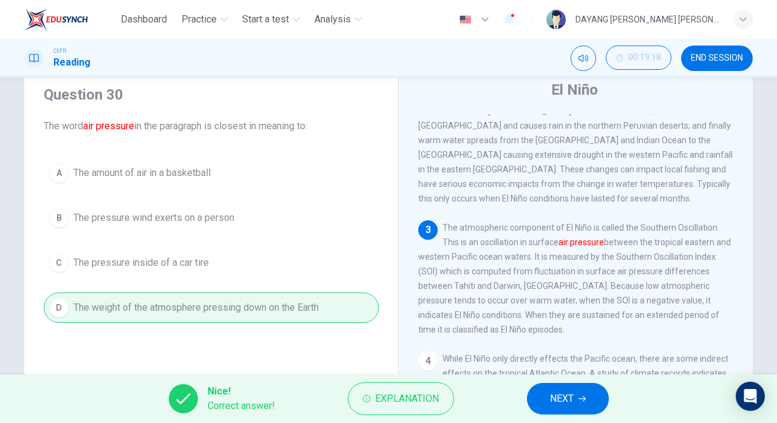
click at [551, 394] on span "NEXT" at bounding box center [562, 398] width 24 height 17
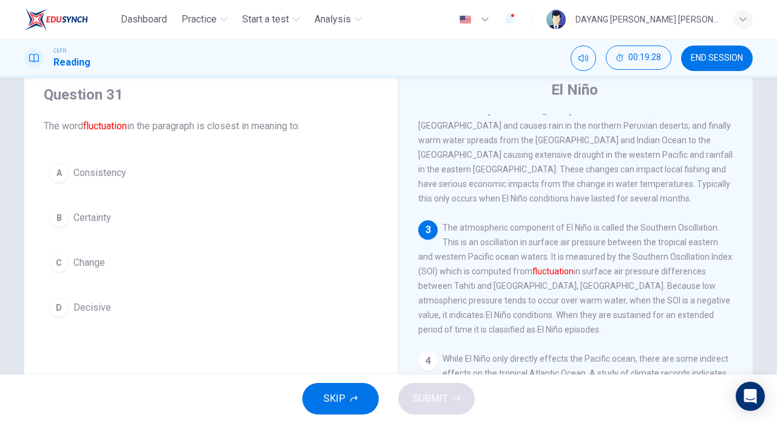
click at [59, 264] on div "C" at bounding box center [58, 262] width 19 height 19
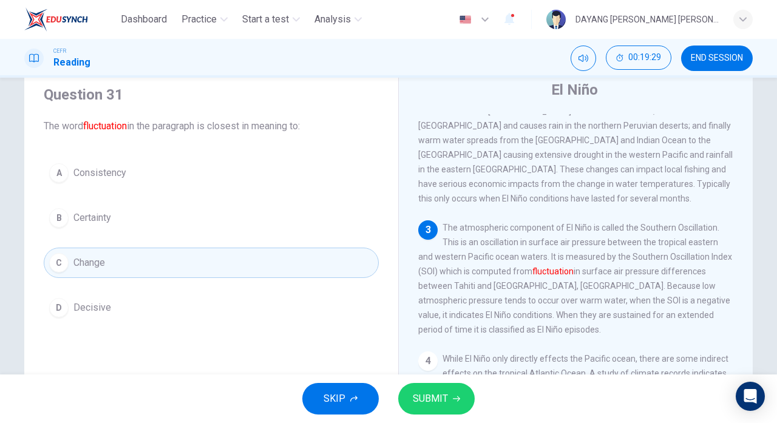
click at [433, 403] on span "SUBMIT" at bounding box center [430, 398] width 35 height 17
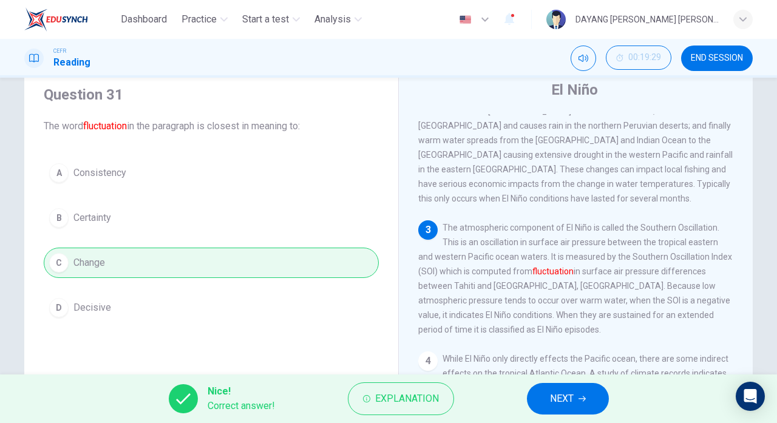
click at [554, 403] on span "NEXT" at bounding box center [562, 398] width 24 height 17
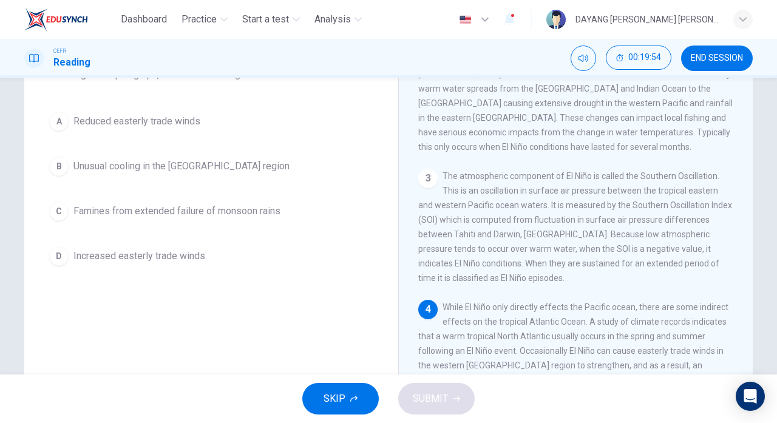
scroll to position [101, 0]
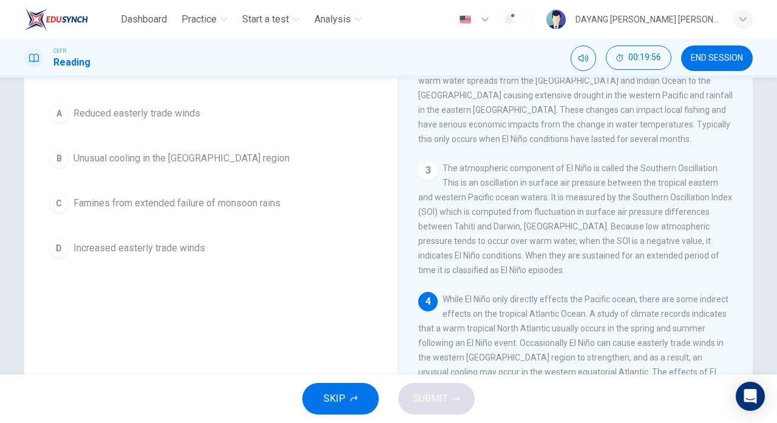
click at [58, 241] on div "D" at bounding box center [58, 247] width 19 height 19
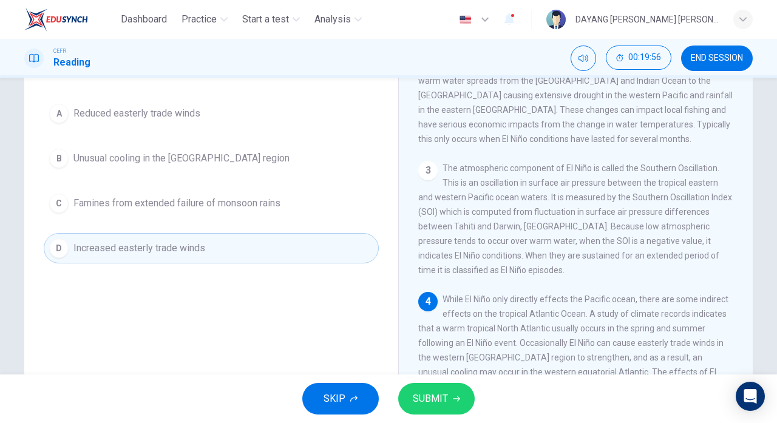
click at [430, 397] on span "SUBMIT" at bounding box center [430, 398] width 35 height 17
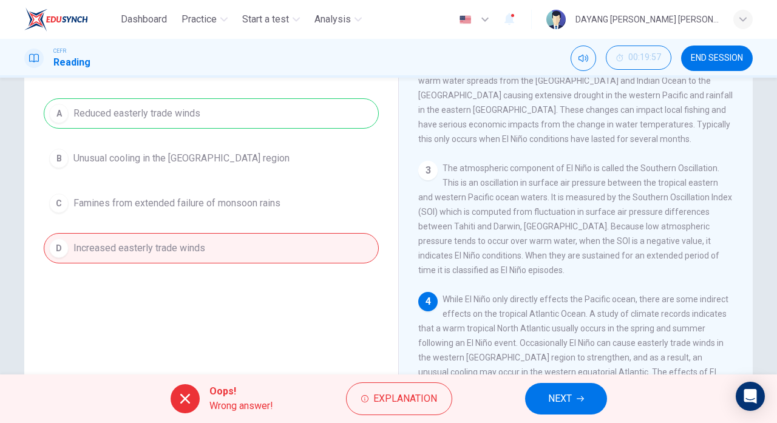
click at [567, 404] on span "NEXT" at bounding box center [560, 398] width 24 height 17
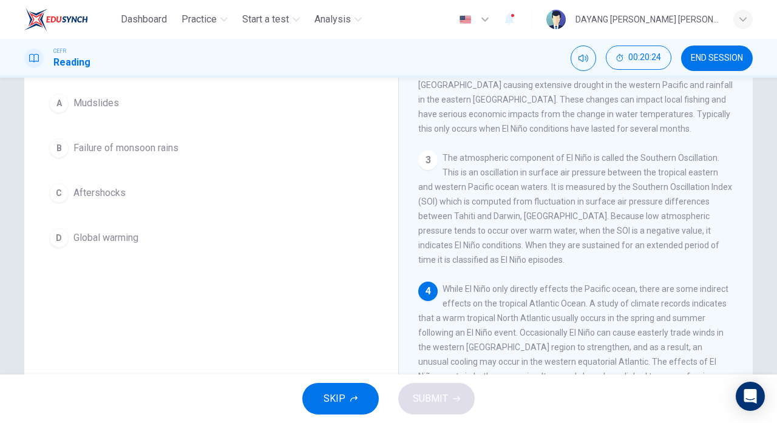
scroll to position [110, 0]
click at [58, 158] on div "B" at bounding box center [58, 148] width 19 height 19
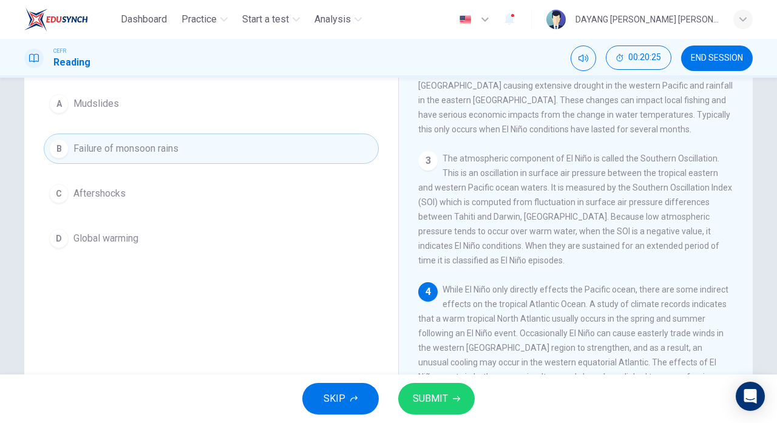
click at [414, 393] on span "SUBMIT" at bounding box center [430, 398] width 35 height 17
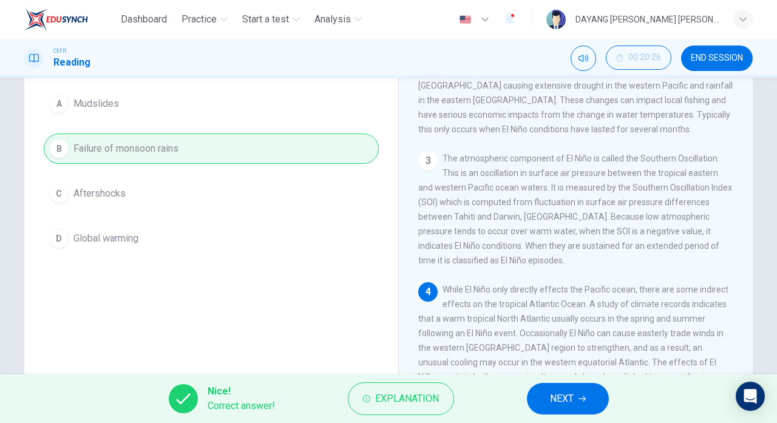
click at [530, 379] on div "Nice! Correct answer! Explanation NEXT" at bounding box center [388, 398] width 777 height 49
click at [558, 403] on span "NEXT" at bounding box center [562, 398] width 24 height 17
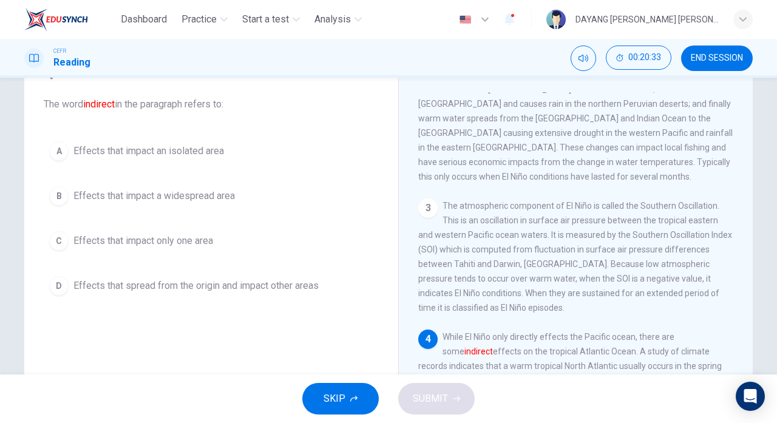
scroll to position [63, 0]
click at [57, 280] on div "D" at bounding box center [58, 285] width 19 height 19
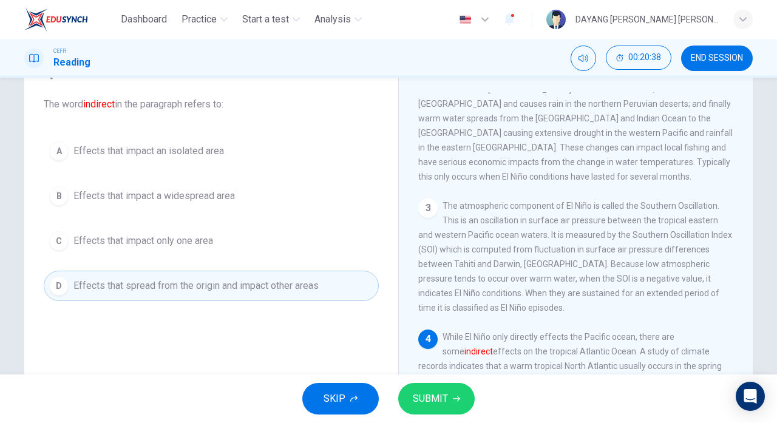
click at [443, 414] on button "SUBMIT" at bounding box center [436, 399] width 76 height 32
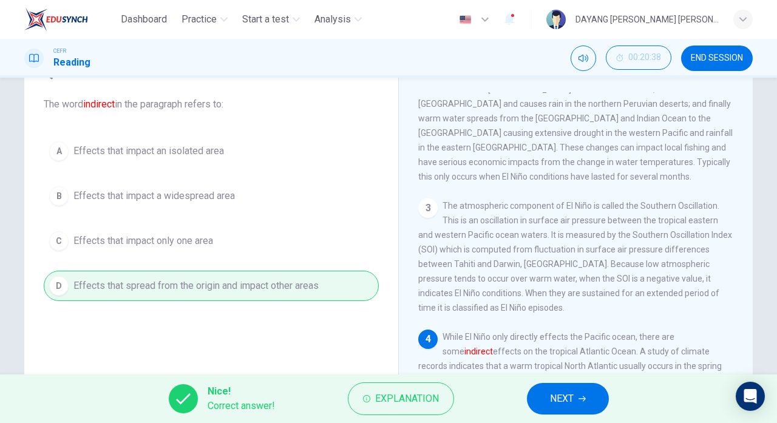
click at [551, 403] on span "NEXT" at bounding box center [562, 398] width 24 height 17
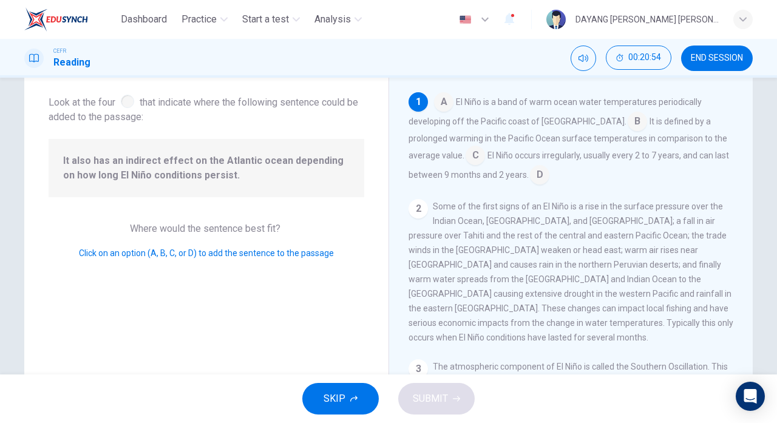
click at [522, 159] on span "El Niño occurs irregularly, usually every 2 to 7 years, and can last between 9 …" at bounding box center [568, 164] width 320 height 29
click at [530, 177] on input at bounding box center [539, 175] width 19 height 19
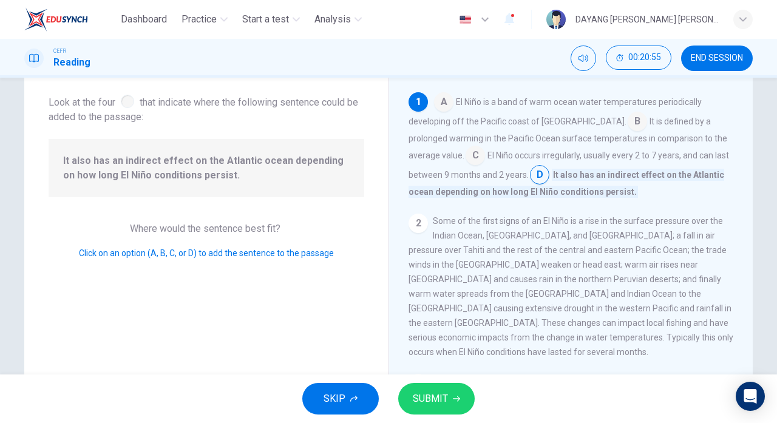
click at [432, 400] on span "SUBMIT" at bounding box center [430, 398] width 35 height 17
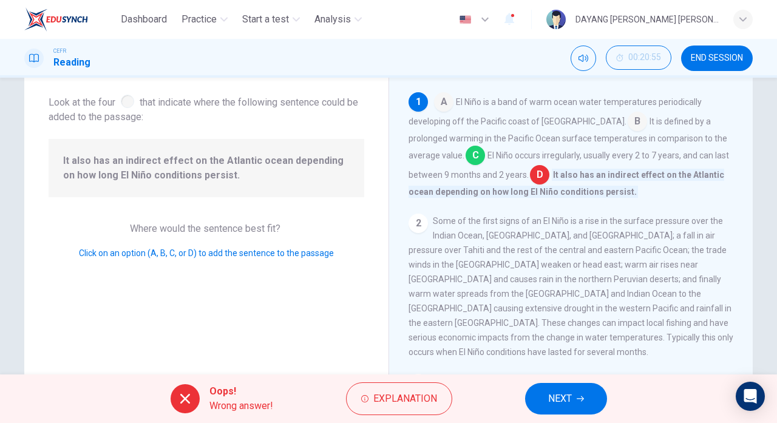
click at [548, 403] on span "NEXT" at bounding box center [560, 398] width 24 height 17
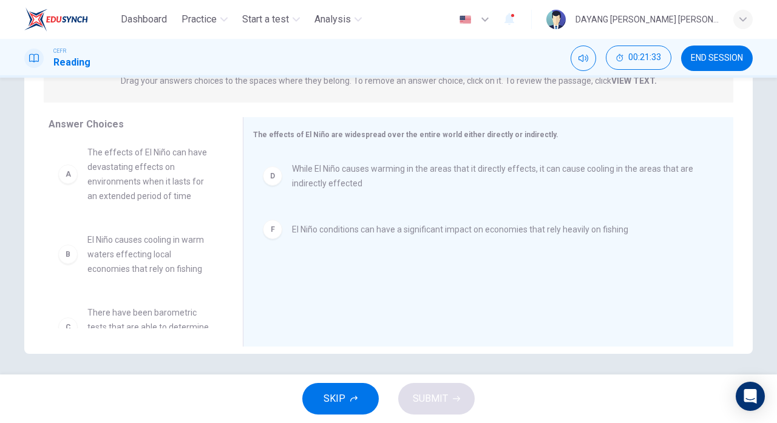
scroll to position [0, 0]
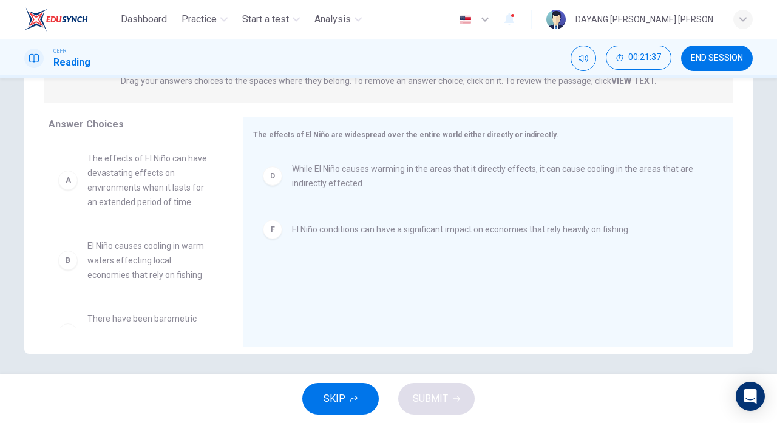
click at [61, 171] on div "A The effects of El Niño can have devastating effects on environments when it l…" at bounding box center [135, 180] width 155 height 58
click at [116, 180] on span "The effects of El Niño can have devastating effects on environments when it las…" at bounding box center [150, 180] width 126 height 58
click at [103, 181] on span "The effects of El Niño can have devastating effects on environments when it las…" at bounding box center [150, 180] width 126 height 58
click at [76, 180] on div "A" at bounding box center [67, 179] width 19 height 19
click at [75, 169] on div "A The effects of El Niño can have devastating effects on environments when it l…" at bounding box center [135, 180] width 155 height 58
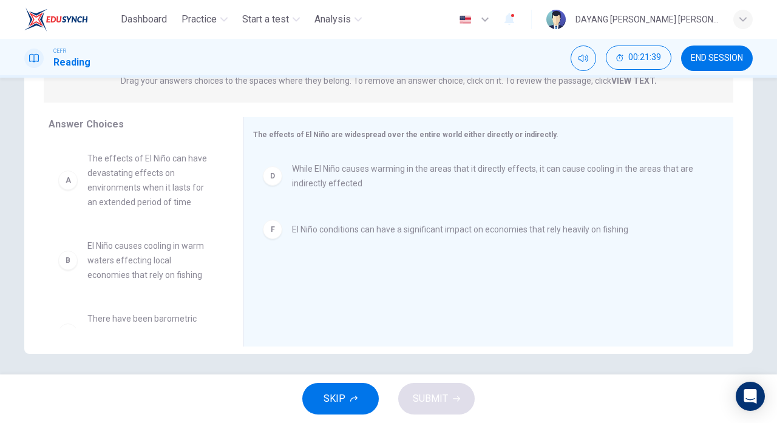
click at [74, 182] on div "A" at bounding box center [67, 179] width 19 height 19
click at [73, 180] on div "A" at bounding box center [67, 179] width 19 height 19
click at [62, 177] on div "A" at bounding box center [67, 179] width 19 height 19
click at [99, 191] on span "The effects of El Niño can have devastating effects on environments when it las…" at bounding box center [150, 180] width 126 height 58
click at [67, 183] on div "A" at bounding box center [67, 179] width 19 height 19
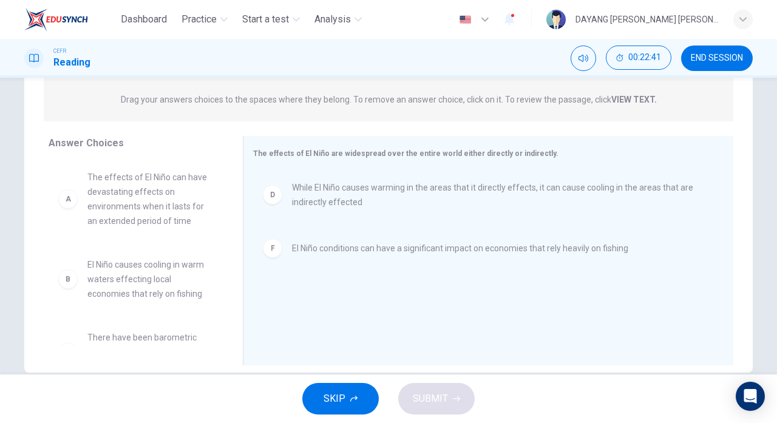
scroll to position [150, 0]
click at [146, 197] on span "The effects of El Niño can have devastating effects on environments when it las…" at bounding box center [150, 199] width 126 height 58
click at [152, 192] on span "The effects of El Niño can have devastating effects on environments when it las…" at bounding box center [150, 199] width 126 height 58
click at [137, 192] on span "The effects of El Niño can have devastating effects on environments when it las…" at bounding box center [150, 199] width 126 height 58
click at [131, 199] on span "The effects of El Niño can have devastating effects on environments when it las…" at bounding box center [150, 199] width 126 height 58
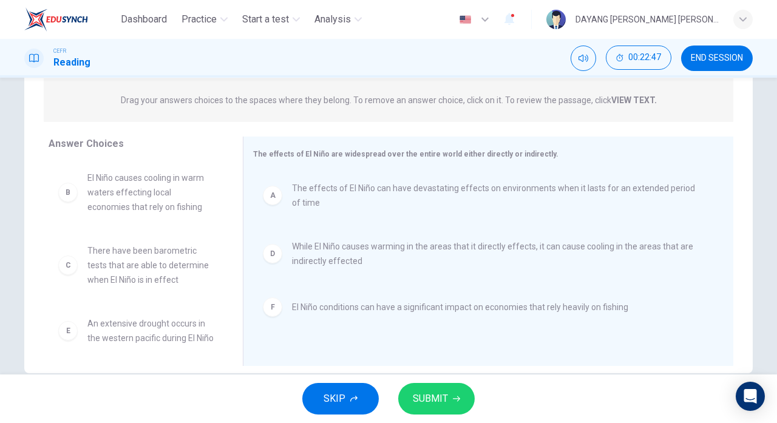
click at [442, 402] on span "SUBMIT" at bounding box center [430, 398] width 35 height 17
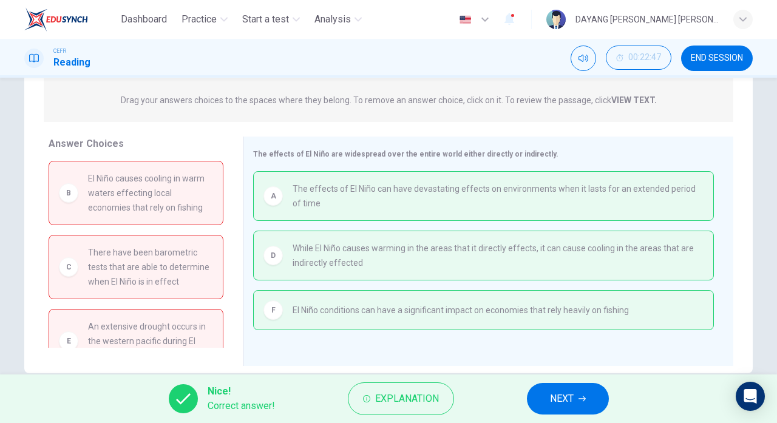
click at [558, 405] on span "NEXT" at bounding box center [562, 398] width 24 height 17
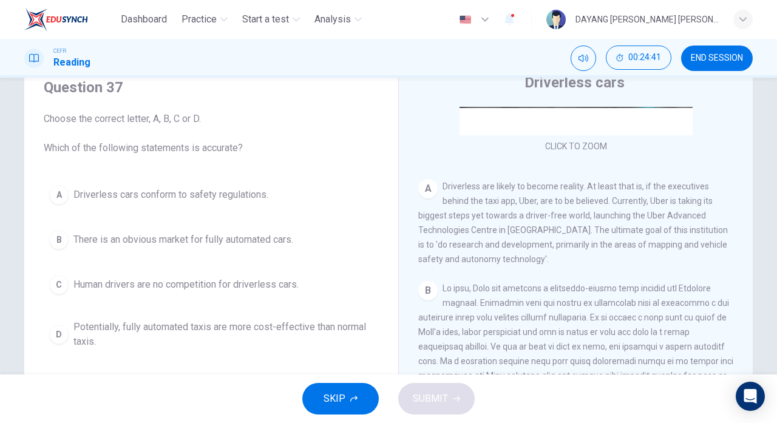
scroll to position [49, 0]
click at [304, 319] on span "Potentially, fully automated taxis are more cost-effective than normal taxis." at bounding box center [223, 333] width 300 height 29
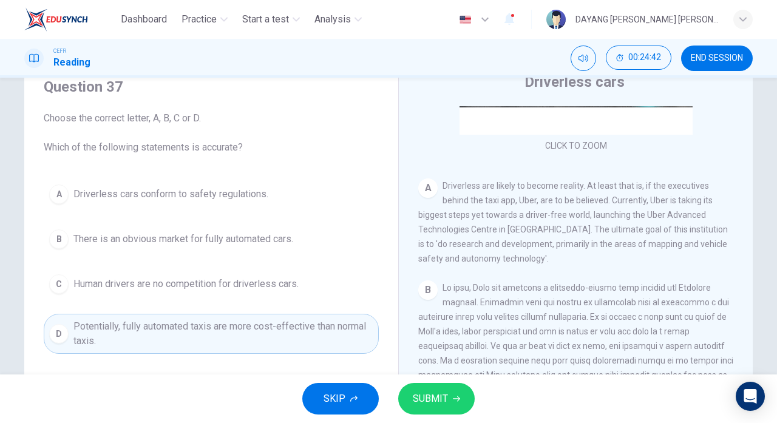
click at [426, 393] on span "SUBMIT" at bounding box center [430, 398] width 35 height 17
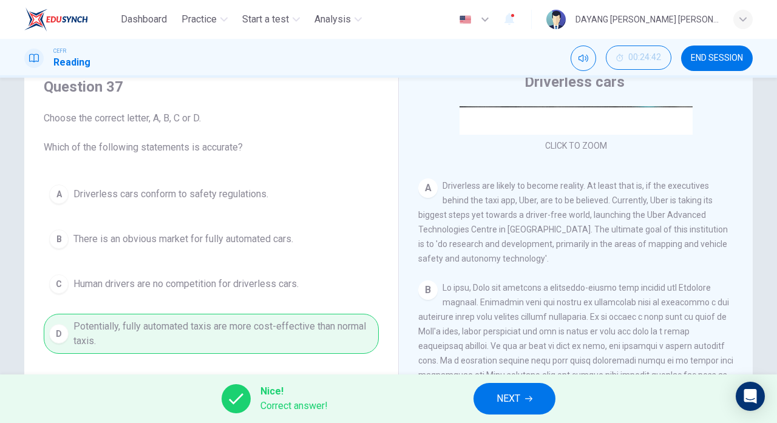
click at [517, 383] on button "NEXT" at bounding box center [514, 399] width 82 height 32
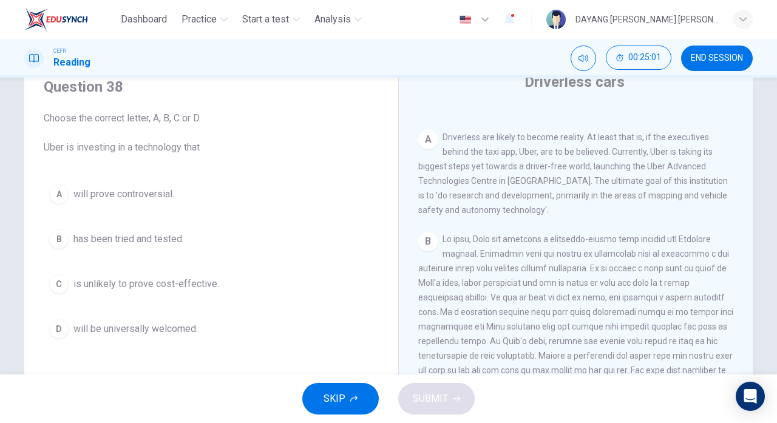
scroll to position [233, 0]
click at [155, 326] on span "will be universally welcomed." at bounding box center [135, 329] width 124 height 15
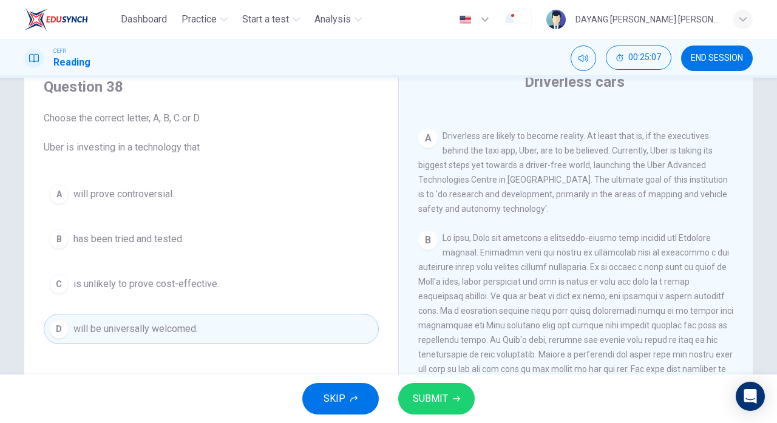
click at [413, 402] on span "SUBMIT" at bounding box center [430, 398] width 35 height 17
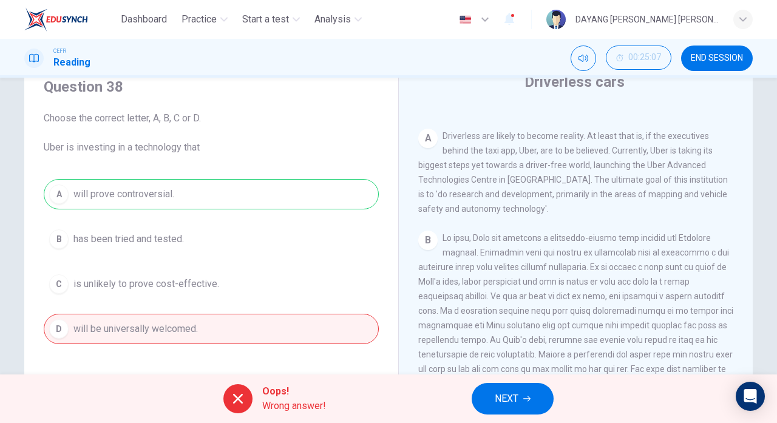
click at [514, 392] on span "NEXT" at bounding box center [506, 398] width 24 height 17
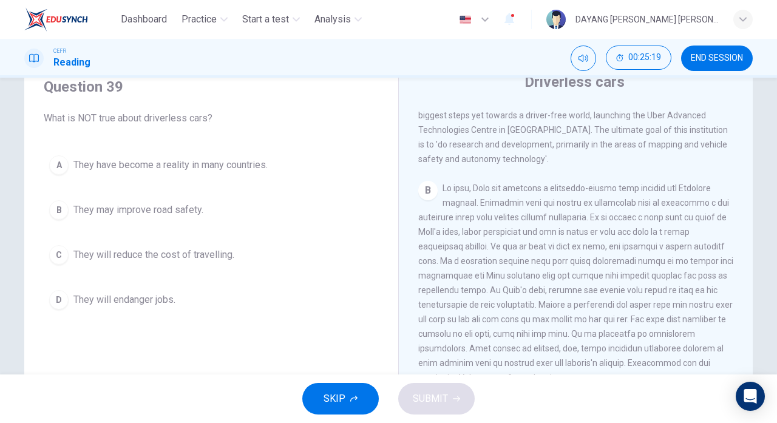
scroll to position [283, 0]
click at [192, 304] on button "D They will endanger jobs." at bounding box center [211, 300] width 335 height 30
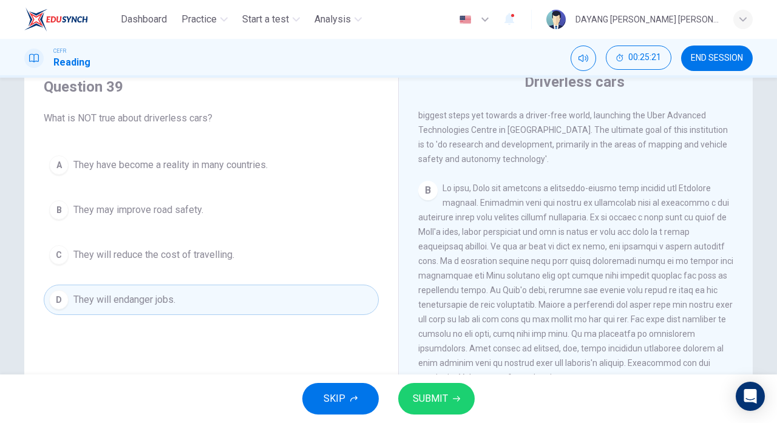
click at [434, 392] on span "SUBMIT" at bounding box center [430, 398] width 35 height 17
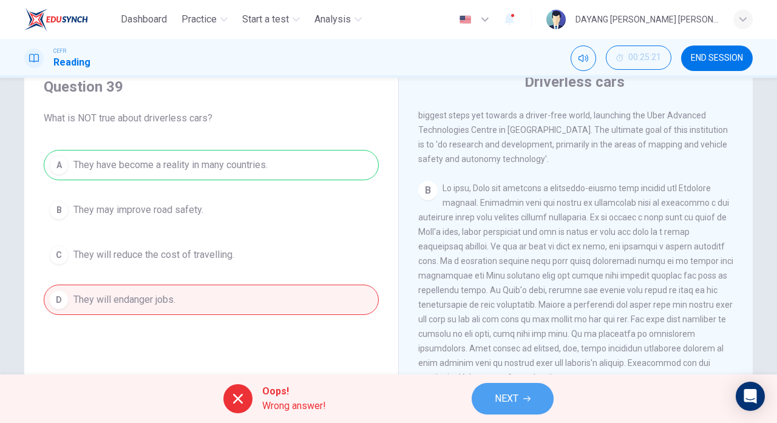
click at [527, 398] on icon "button" at bounding box center [526, 398] width 7 height 5
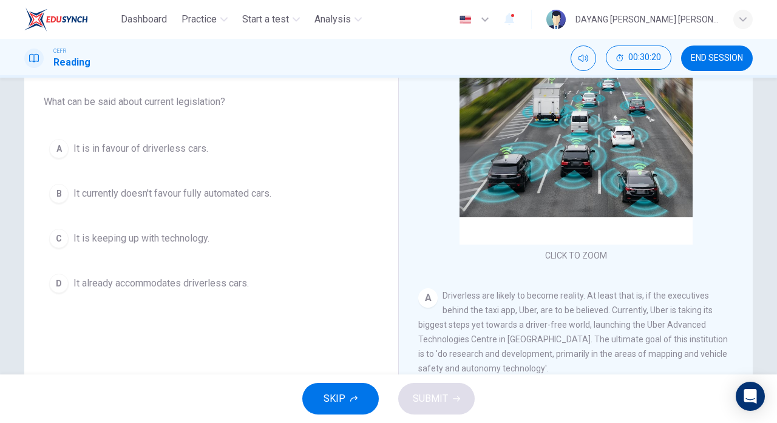
scroll to position [95, 0]
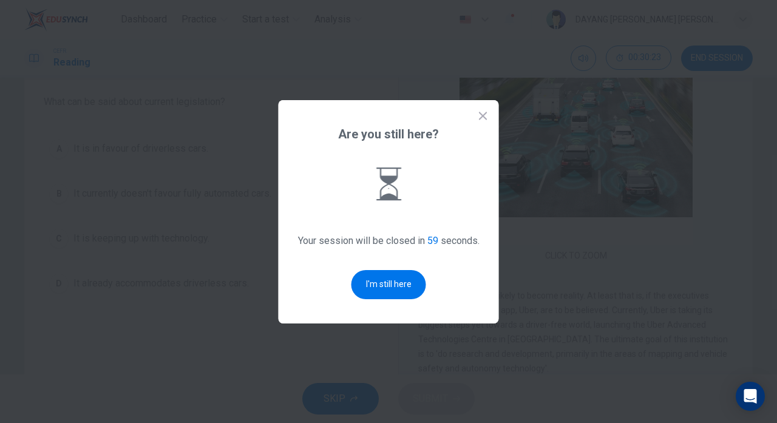
click at [356, 299] on button "I'm still here" at bounding box center [388, 284] width 75 height 29
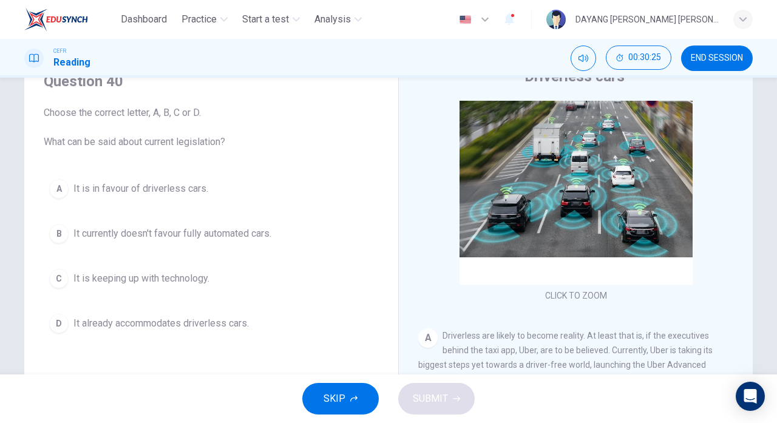
scroll to position [61, 0]
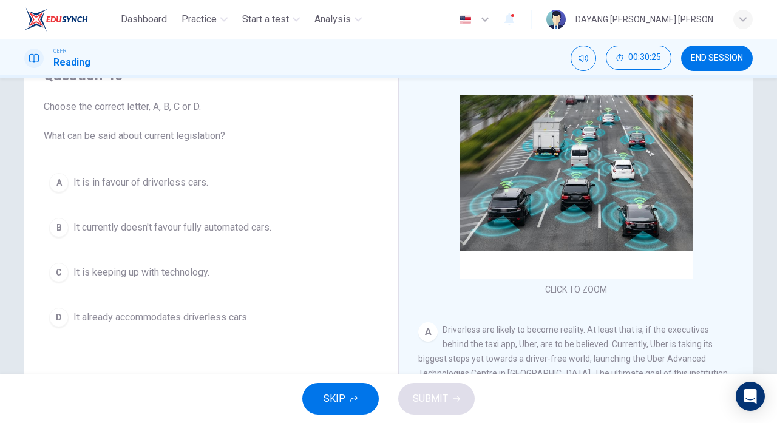
click at [195, 314] on span "It already accommodates driverless cars." at bounding box center [160, 317] width 175 height 15
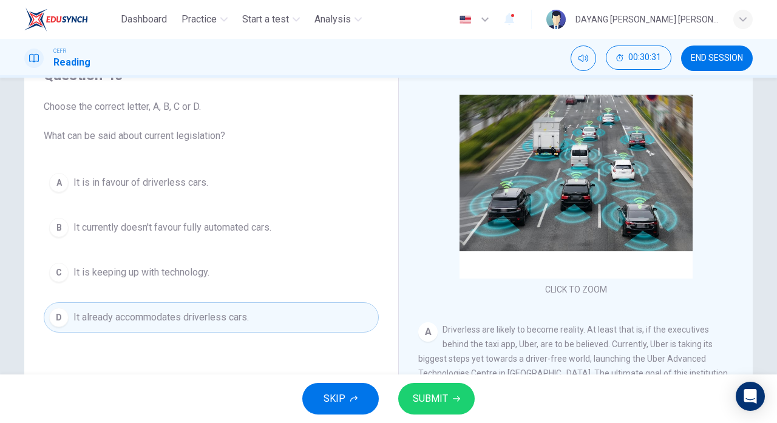
click at [443, 392] on span "SUBMIT" at bounding box center [430, 398] width 35 height 17
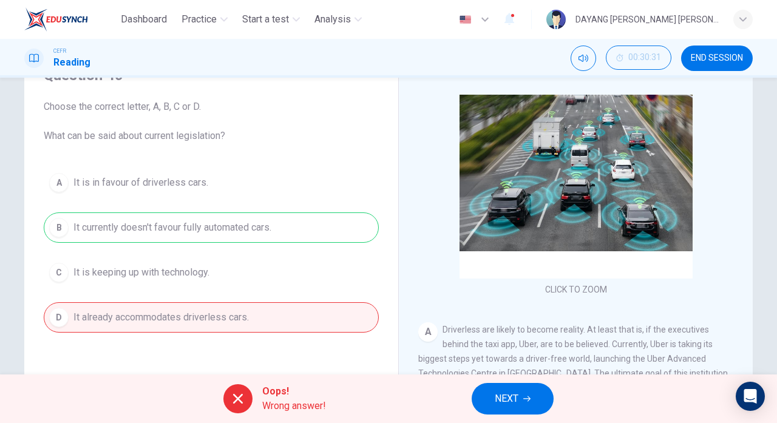
click at [501, 405] on span "NEXT" at bounding box center [506, 398] width 24 height 17
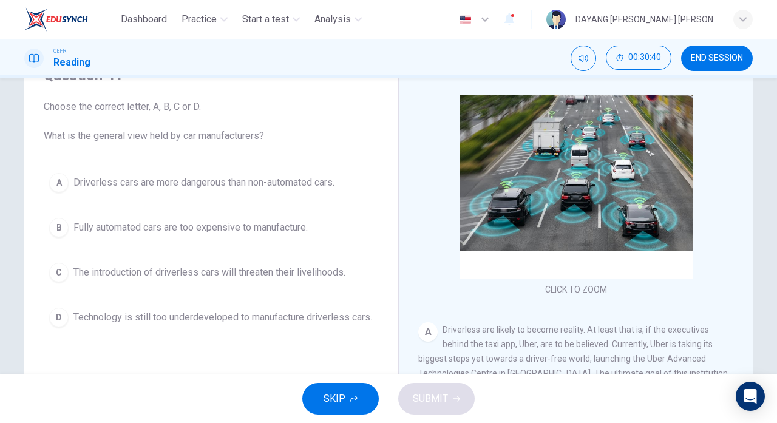
click at [49, 315] on button "D Technology is still too underdeveloped to manufacture driverless cars." at bounding box center [211, 317] width 335 height 30
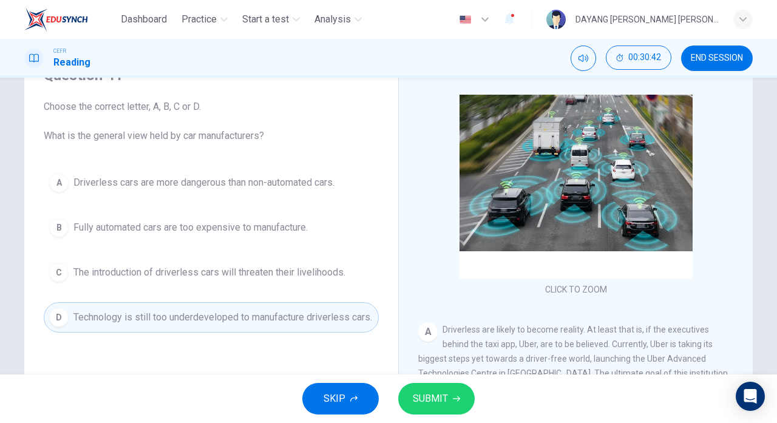
click at [455, 398] on icon "button" at bounding box center [456, 398] width 7 height 5
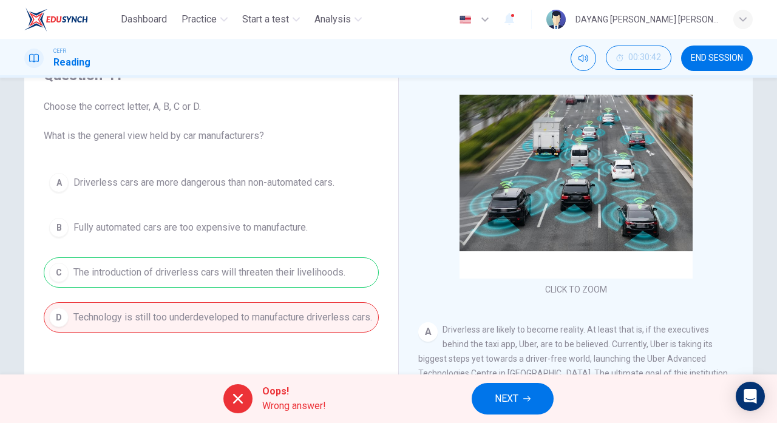
click at [530, 396] on icon "button" at bounding box center [526, 398] width 7 height 7
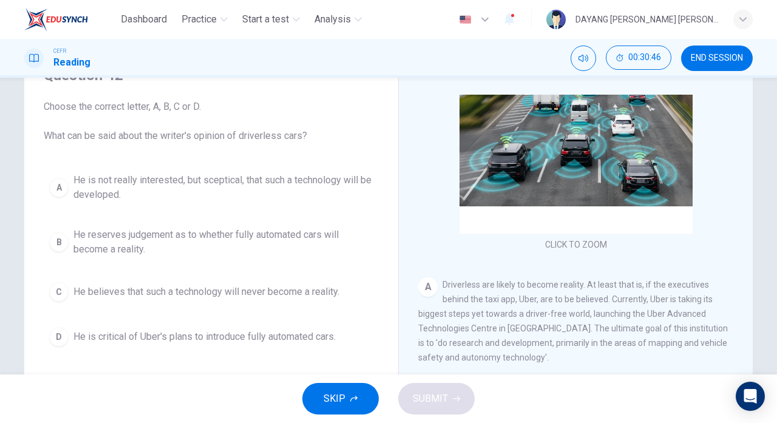
scroll to position [74, 0]
click at [329, 249] on span "He reserves judgement as to whether fully automated cars will become a reality." at bounding box center [223, 241] width 300 height 29
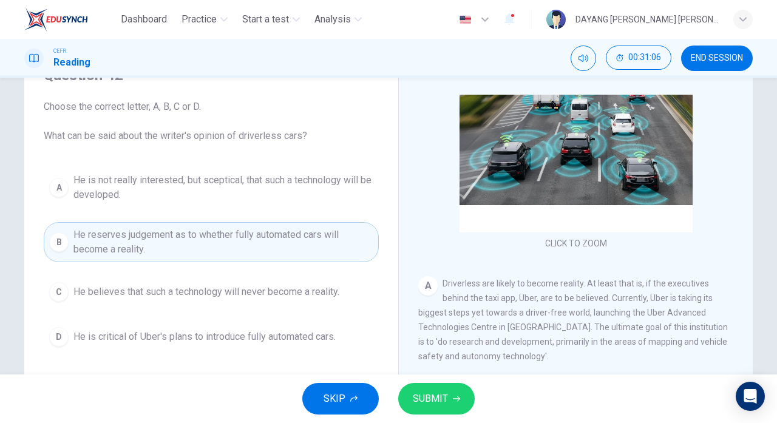
click at [432, 398] on span "SUBMIT" at bounding box center [430, 398] width 35 height 17
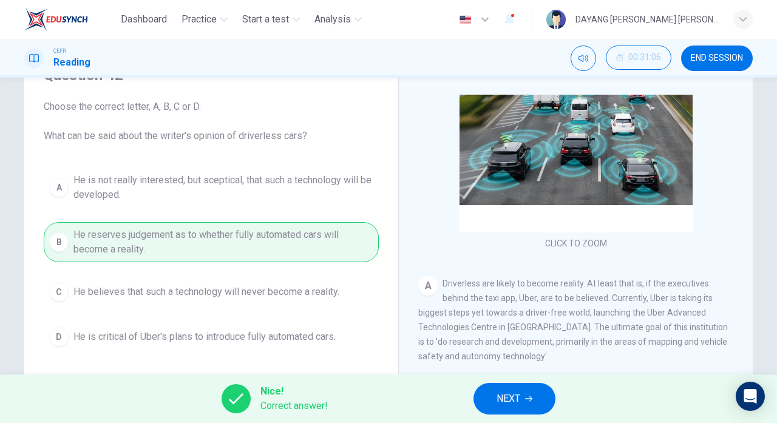
click at [534, 387] on button "NEXT" at bounding box center [514, 399] width 82 height 32
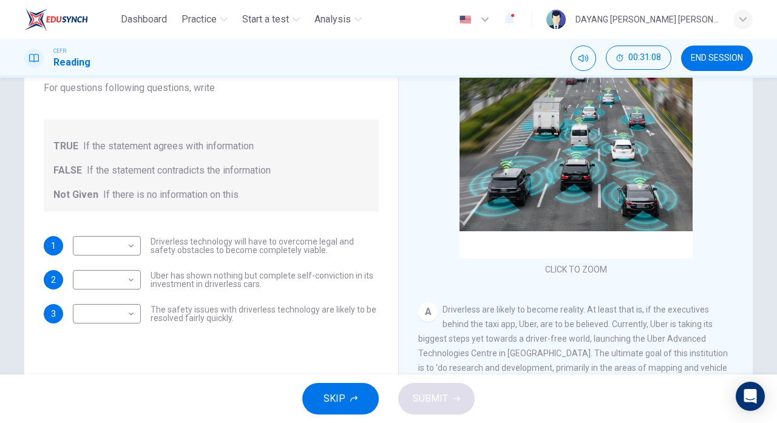
scroll to position [100, 0]
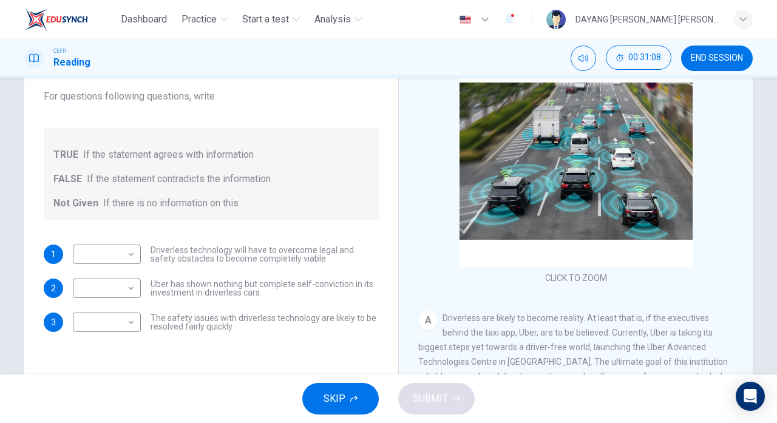
click at [112, 258] on body "Dashboard Practice Start a test Analysis English en ​ DAYANG [PERSON_NAME] [PER…" at bounding box center [388, 211] width 777 height 423
click at [121, 266] on li "TRUE" at bounding box center [107, 273] width 68 height 19
type input "TRUE"
click at [124, 291] on body "Dashboard Practice Start a test Analysis English en ​ DAYANG [PERSON_NAME] [PER…" at bounding box center [388, 211] width 777 height 423
click at [119, 323] on li "FALSE" at bounding box center [107, 326] width 68 height 19
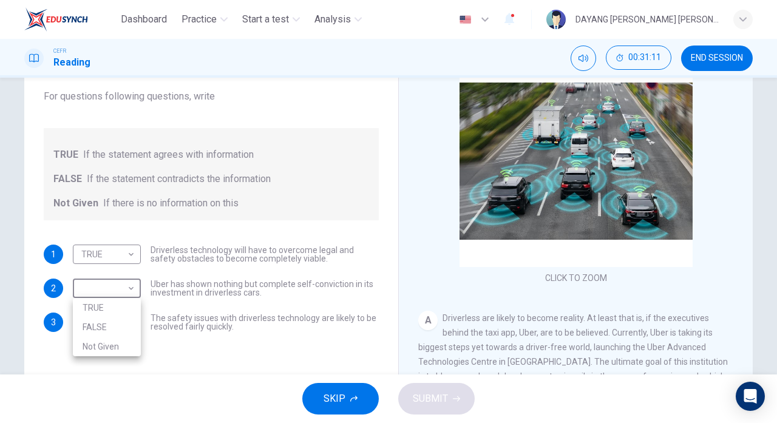
type input "FALSE"
click at [119, 326] on body "Dashboard Practice Start a test Analysis English en ​ DAYANG [PERSON_NAME] [PER…" at bounding box center [388, 211] width 777 height 423
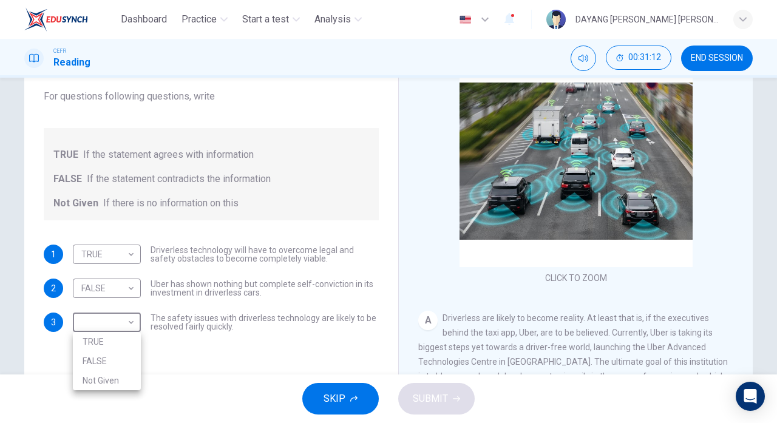
click at [120, 375] on li "Not Given" at bounding box center [107, 380] width 68 height 19
type input "Not Given"
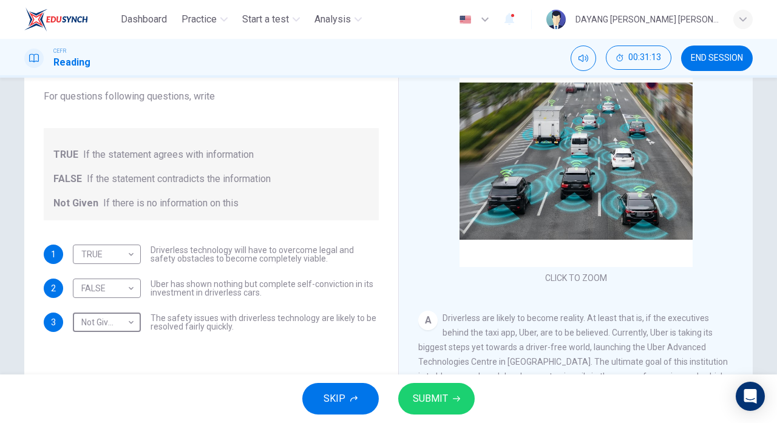
click at [445, 403] on span "SUBMIT" at bounding box center [430, 398] width 35 height 17
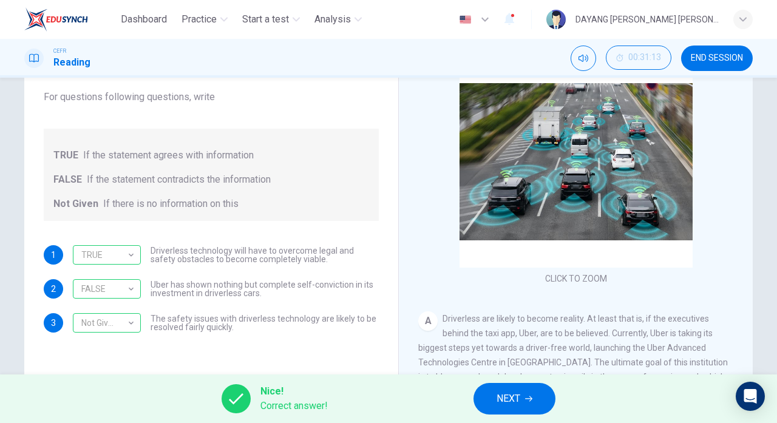
scroll to position [99, 0]
click at [516, 402] on span "NEXT" at bounding box center [508, 398] width 24 height 17
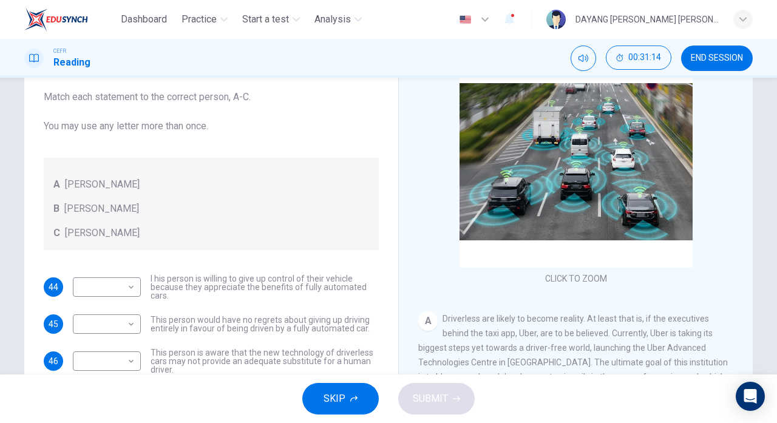
click at [97, 281] on body "Dashboard Practice Start a test Analysis English en ​ DAYANG [PERSON_NAME] [PER…" at bounding box center [388, 211] width 777 height 423
click at [83, 330] on li "B" at bounding box center [107, 324] width 68 height 19
type input "B"
click at [78, 328] on body "Dashboard Practice Start a test Analysis English en ​ DAYANG [PERSON_NAME] [PER…" at bounding box center [388, 211] width 777 height 423
click at [88, 345] on li "A" at bounding box center [107, 342] width 68 height 19
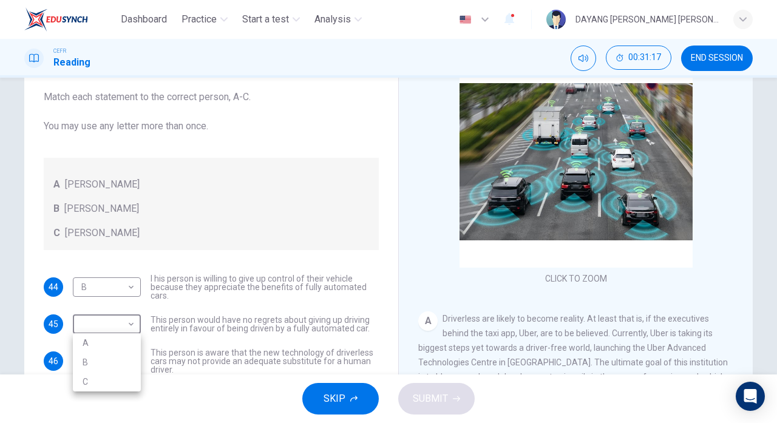
type input "A"
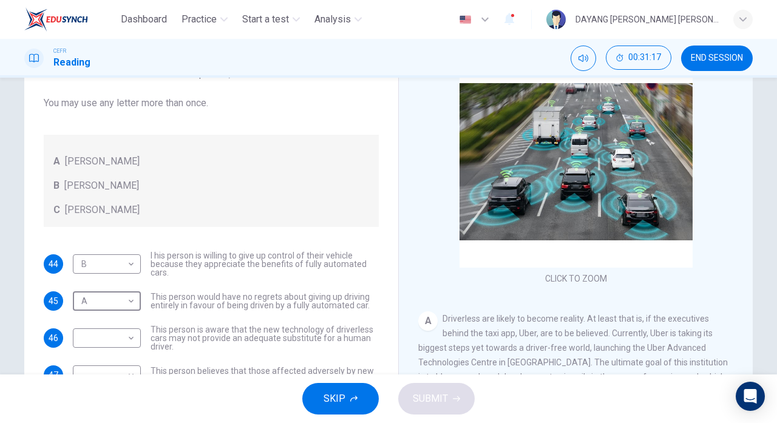
scroll to position [27, 0]
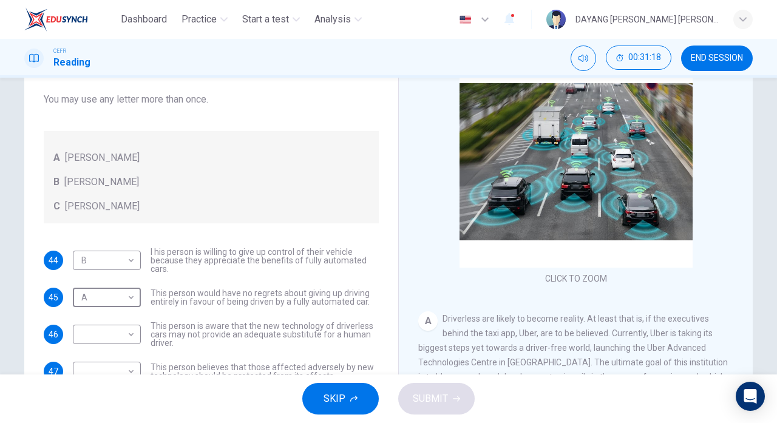
click at [86, 337] on body "Dashboard Practice Start a test Analysis English en ​ DAYANG [PERSON_NAME] [PER…" at bounding box center [388, 211] width 777 height 423
click at [86, 394] on li "C" at bounding box center [107, 391] width 68 height 19
type input "C"
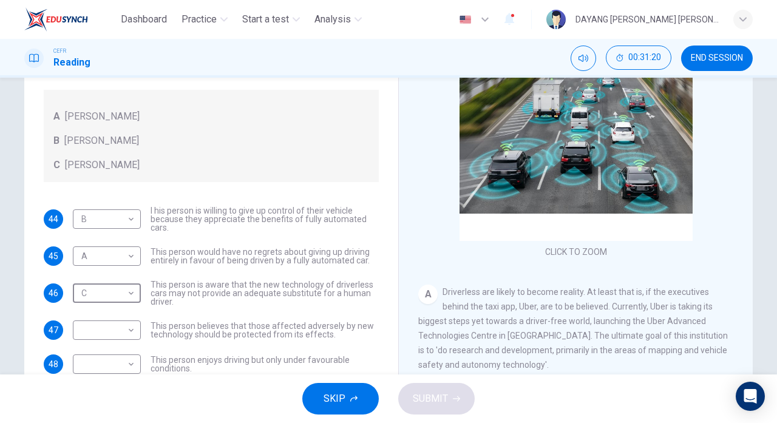
scroll to position [127, 0]
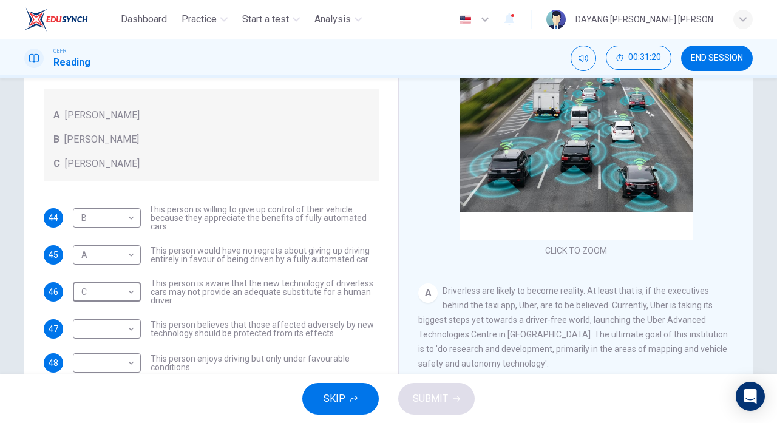
click at [85, 335] on body "Dashboard Practice Start a test Analysis English en ​ DAYANG [PERSON_NAME] [PER…" at bounding box center [388, 211] width 777 height 423
click at [83, 353] on li "A" at bounding box center [107, 347] width 68 height 19
type input "A"
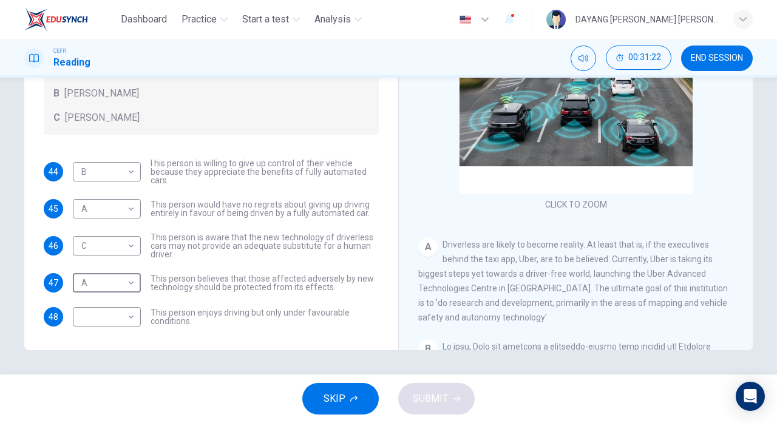
click at [81, 315] on body "Dashboard Practice Start a test Analysis English en ​ DAYANG [PERSON_NAME] [PER…" at bounding box center [388, 211] width 777 height 423
click at [86, 362] on li "B" at bounding box center [107, 354] width 68 height 19
type input "B"
click at [434, 404] on span "SUBMIT" at bounding box center [430, 398] width 35 height 17
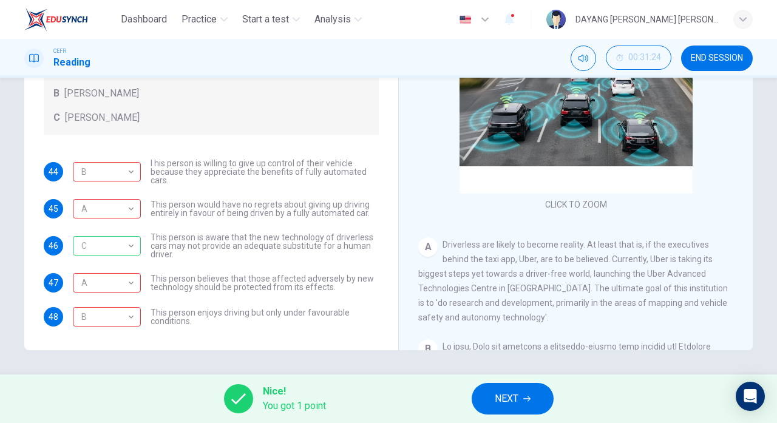
click at [81, 180] on div "B" at bounding box center [105, 172] width 64 height 35
click at [76, 174] on div "B" at bounding box center [105, 172] width 64 height 35
click at [93, 182] on div "B" at bounding box center [105, 172] width 64 height 35
click at [95, 183] on div "B" at bounding box center [105, 172] width 64 height 35
click at [131, 187] on div "B" at bounding box center [105, 172] width 64 height 35
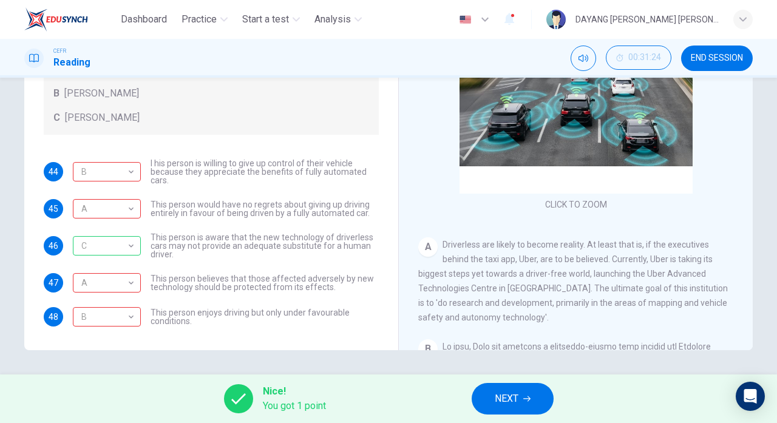
click at [113, 175] on div "B" at bounding box center [105, 172] width 64 height 35
click at [114, 178] on div "B" at bounding box center [105, 172] width 64 height 35
click at [78, 155] on div "B" at bounding box center [105, 172] width 64 height 35
click at [89, 178] on div "B" at bounding box center [105, 172] width 64 height 35
click at [93, 171] on div "B" at bounding box center [105, 172] width 64 height 35
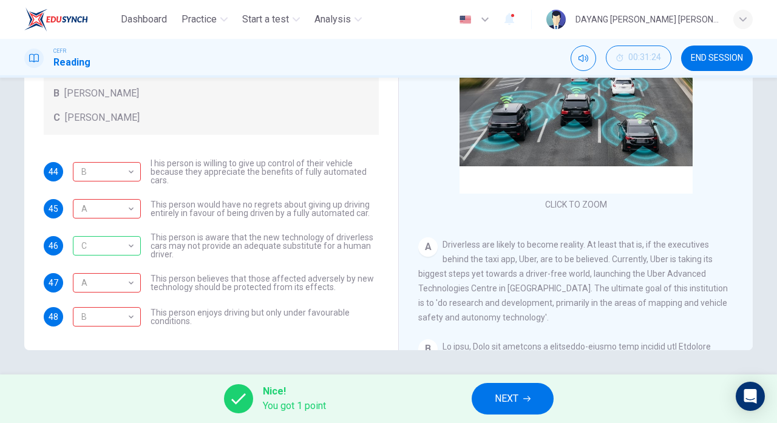
click at [92, 181] on div "B" at bounding box center [105, 172] width 64 height 35
click at [98, 181] on div "B" at bounding box center [105, 172] width 64 height 35
click at [91, 177] on div "B" at bounding box center [105, 172] width 64 height 35
click at [106, 173] on div "B" at bounding box center [105, 172] width 64 height 35
click at [96, 246] on div "C" at bounding box center [105, 246] width 64 height 35
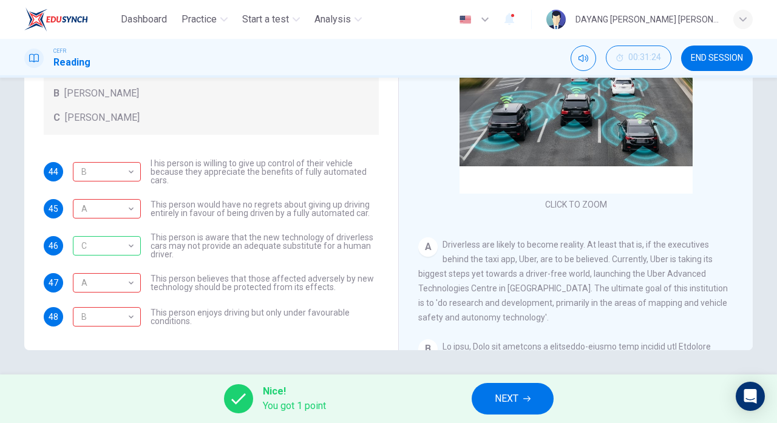
click at [91, 198] on div "A" at bounding box center [105, 209] width 64 height 35
click at [89, 204] on div "A" at bounding box center [105, 209] width 64 height 35
click at [90, 200] on div "A" at bounding box center [105, 209] width 64 height 35
click at [101, 173] on div "B" at bounding box center [105, 172] width 64 height 35
click at [92, 204] on div "A" at bounding box center [105, 209] width 64 height 35
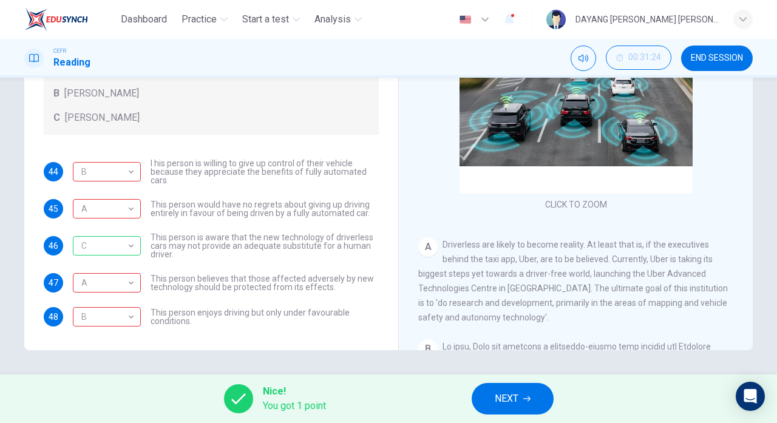
click at [87, 179] on div "B" at bounding box center [105, 172] width 64 height 35
click at [100, 293] on div "A" at bounding box center [105, 283] width 64 height 35
click at [90, 294] on div "A" at bounding box center [105, 283] width 64 height 35
click at [484, 403] on button "NEXT" at bounding box center [512, 399] width 82 height 32
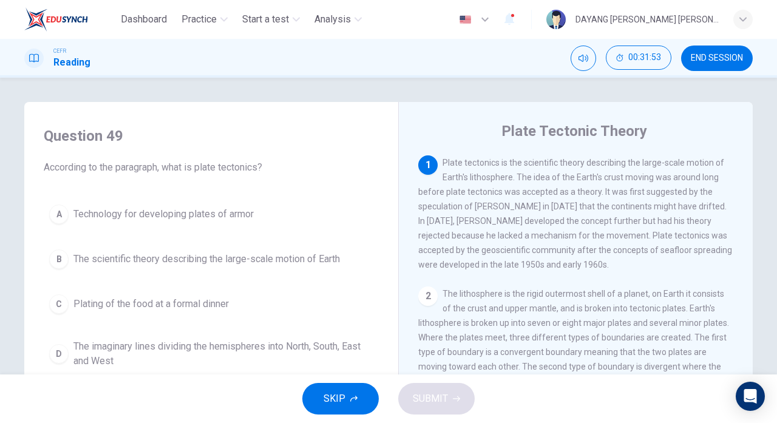
click at [64, 258] on div "B" at bounding box center [58, 258] width 19 height 19
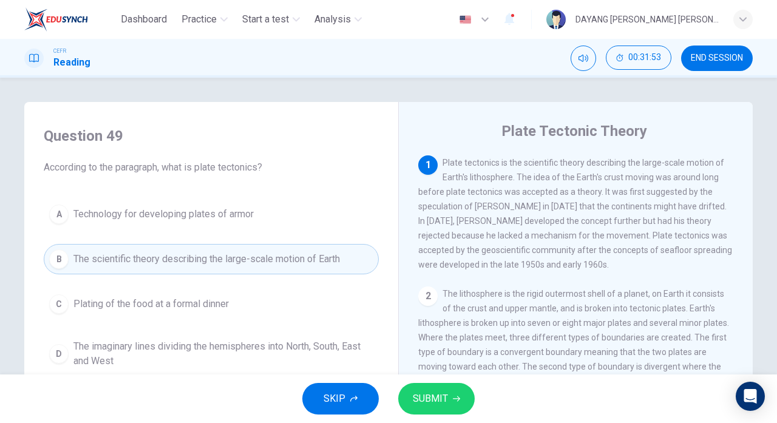
click at [439, 392] on span "SUBMIT" at bounding box center [430, 398] width 35 height 17
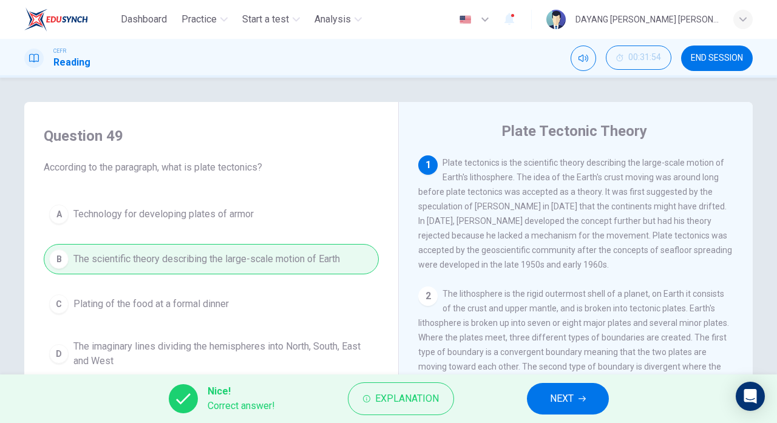
click at [542, 394] on button "NEXT" at bounding box center [568, 399] width 82 height 32
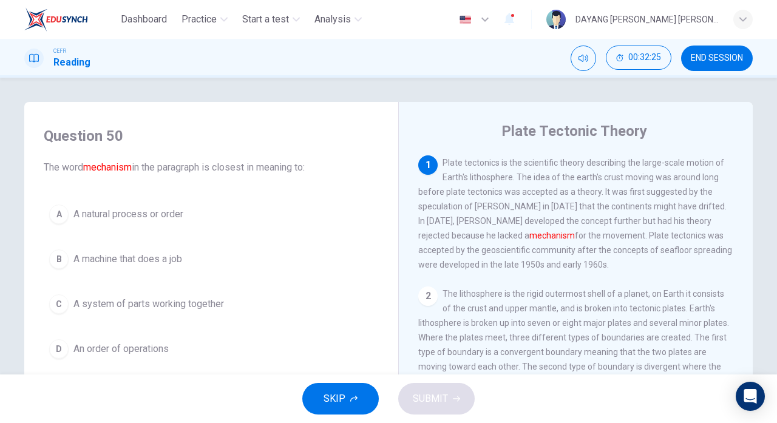
click at [59, 294] on div "C" at bounding box center [58, 303] width 19 height 19
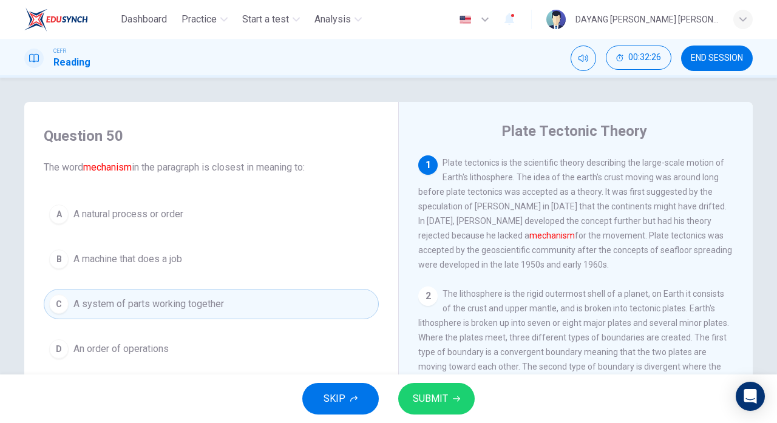
click at [439, 404] on span "SUBMIT" at bounding box center [430, 398] width 35 height 17
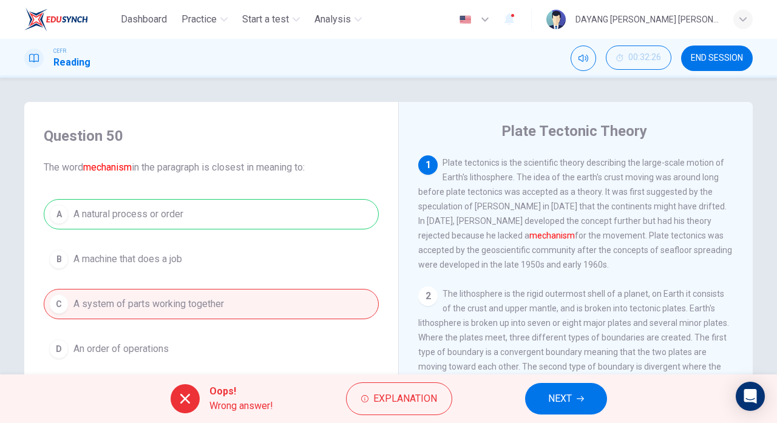
click at [559, 397] on span "NEXT" at bounding box center [560, 398] width 24 height 17
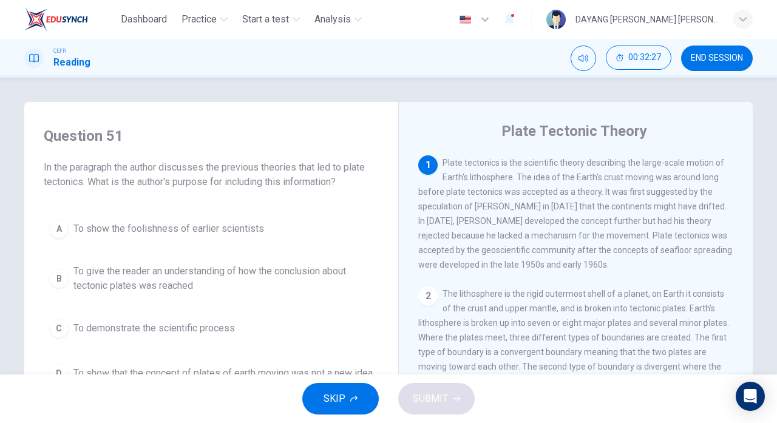
scroll to position [44, 0]
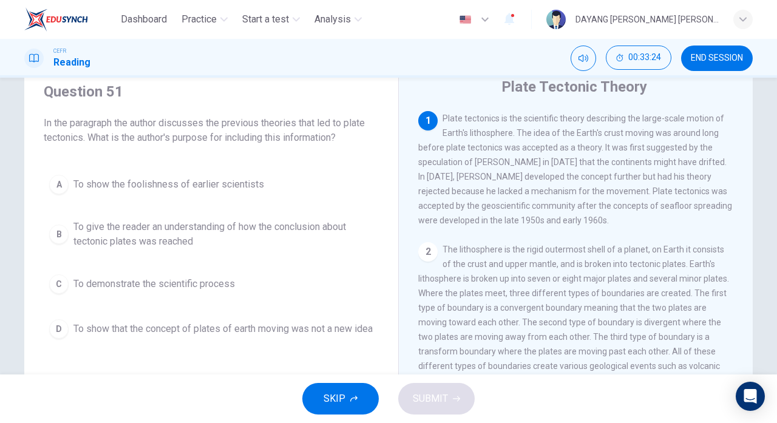
click at [74, 336] on span "To show that the concept of plates of earth moving was not a new idea" at bounding box center [222, 329] width 299 height 15
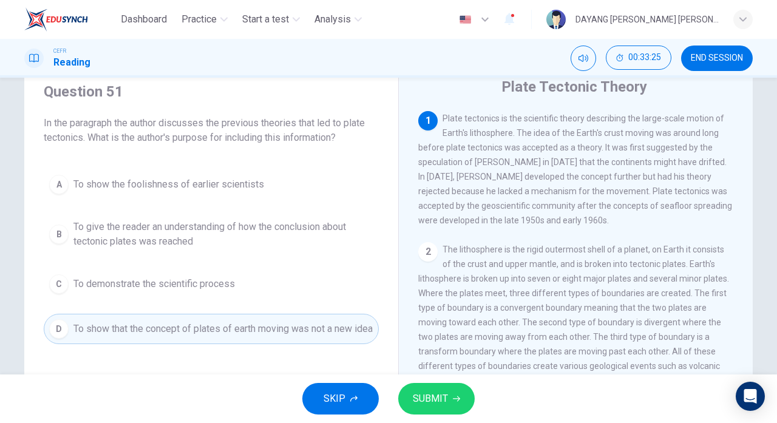
click at [433, 406] on span "SUBMIT" at bounding box center [430, 398] width 35 height 17
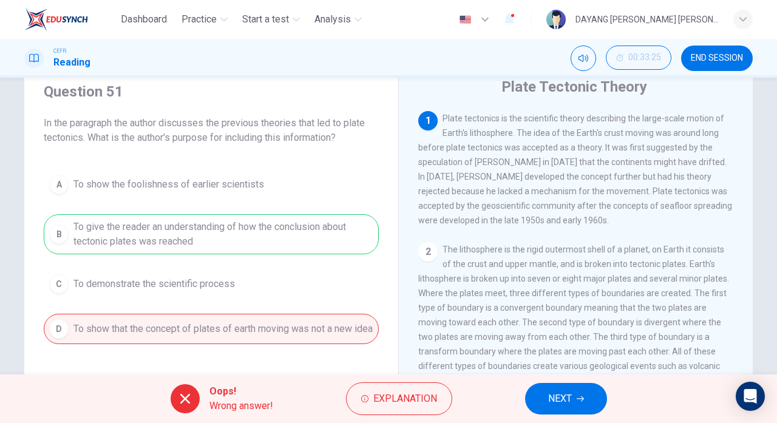
click at [556, 401] on span "NEXT" at bounding box center [560, 398] width 24 height 17
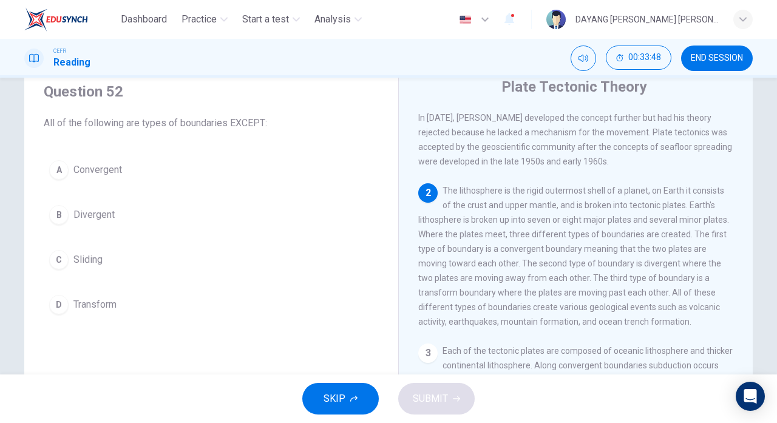
scroll to position [46, 0]
click at [438, 400] on div "SKIP SUBMIT" at bounding box center [388, 398] width 777 height 49
click at [62, 251] on div "C" at bounding box center [58, 257] width 19 height 19
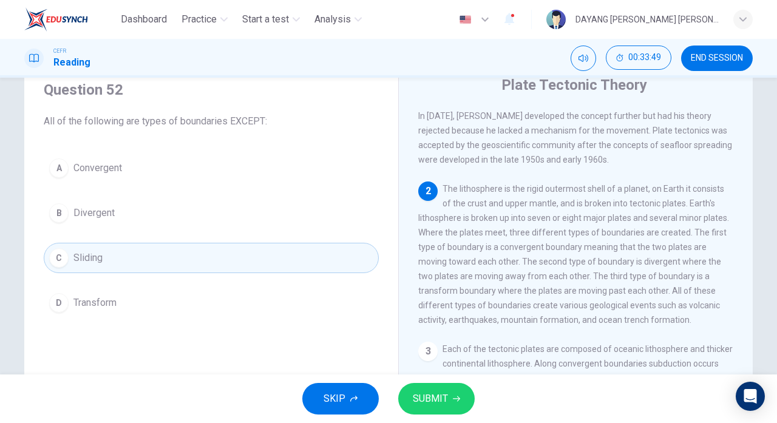
click at [445, 402] on span "SUBMIT" at bounding box center [430, 398] width 35 height 17
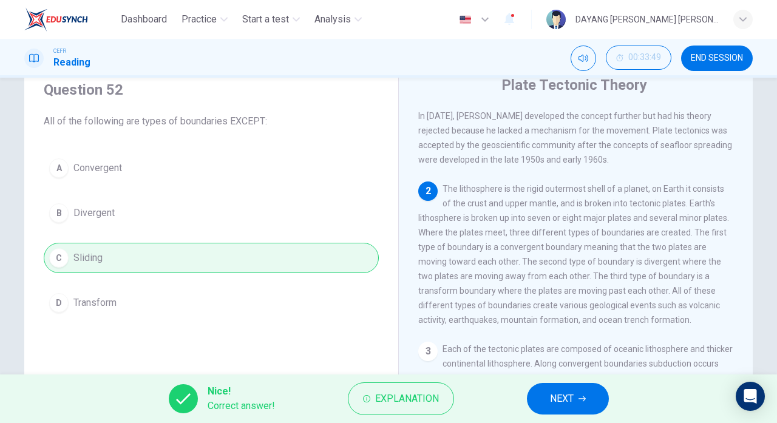
click at [571, 394] on span "NEXT" at bounding box center [562, 398] width 24 height 17
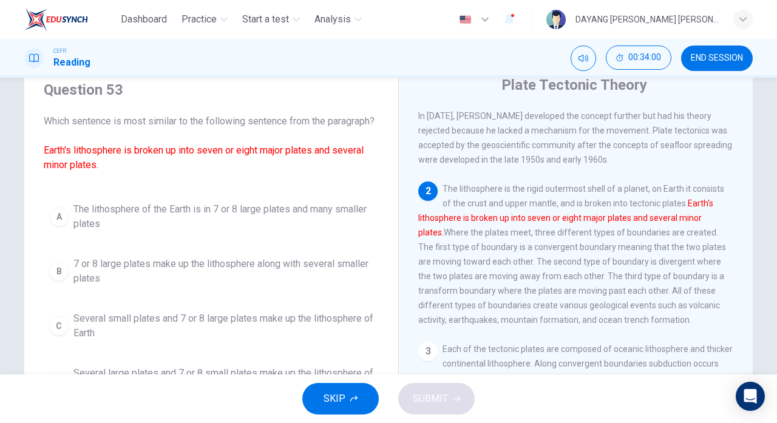
click at [54, 226] on div "A" at bounding box center [58, 216] width 19 height 19
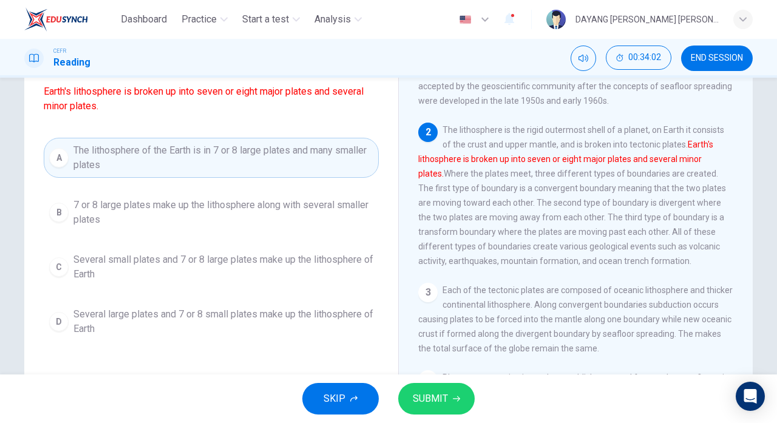
scroll to position [105, 0]
click at [56, 222] on div "B" at bounding box center [58, 212] width 19 height 19
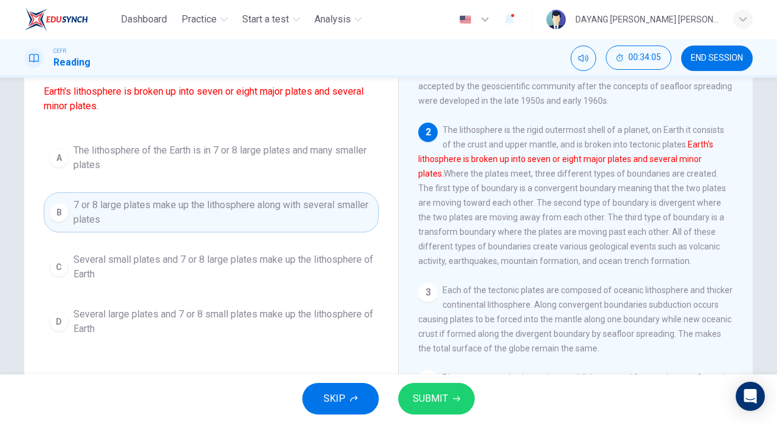
click at [431, 403] on span "SUBMIT" at bounding box center [430, 398] width 35 height 17
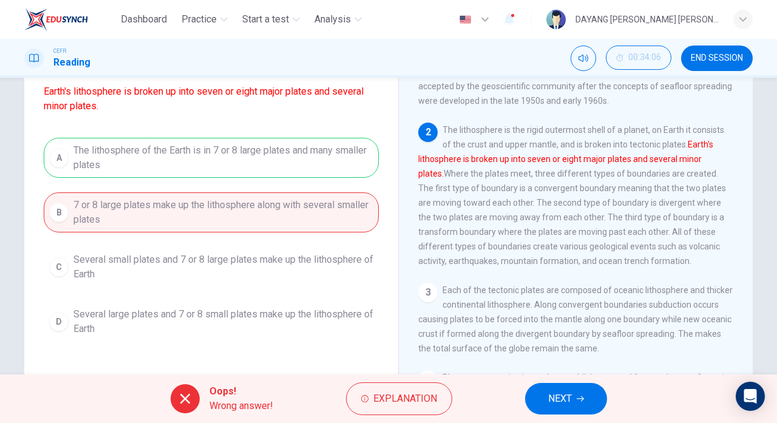
click at [549, 395] on span "NEXT" at bounding box center [560, 398] width 24 height 17
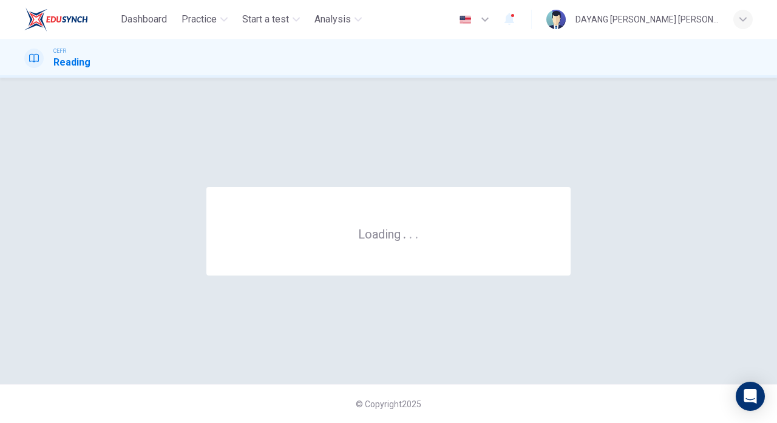
scroll to position [0, 0]
